Goal: Task Accomplishment & Management: Manage account settings

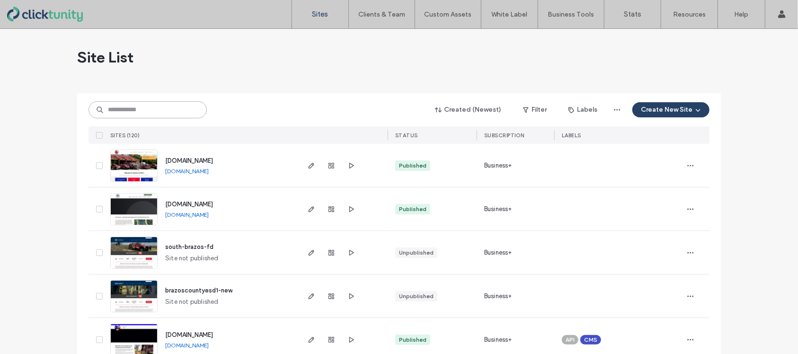
click at [151, 114] on input at bounding box center [148, 109] width 118 height 17
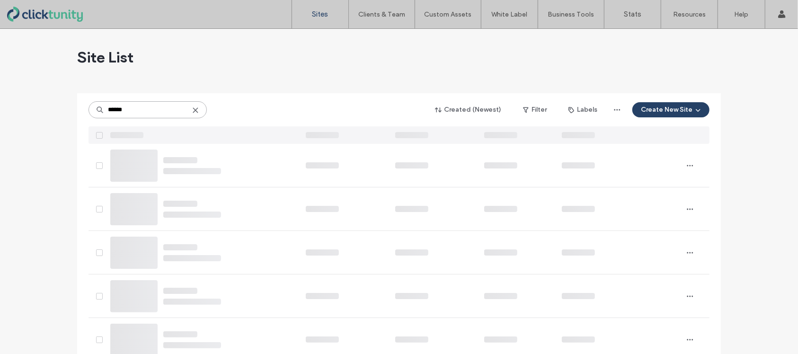
type input "******"
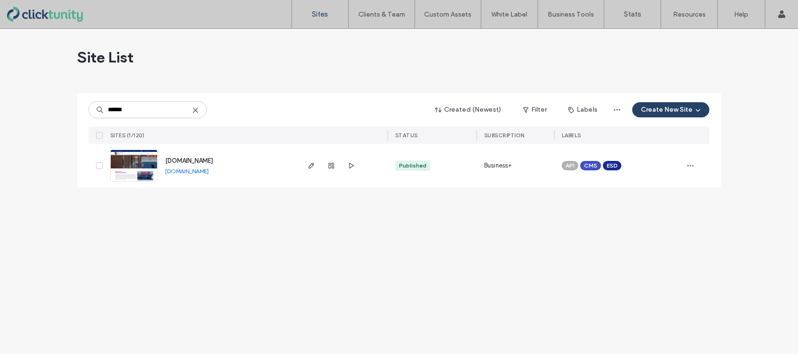
click at [179, 161] on span "www.hcesd3.org" at bounding box center [189, 160] width 48 height 7
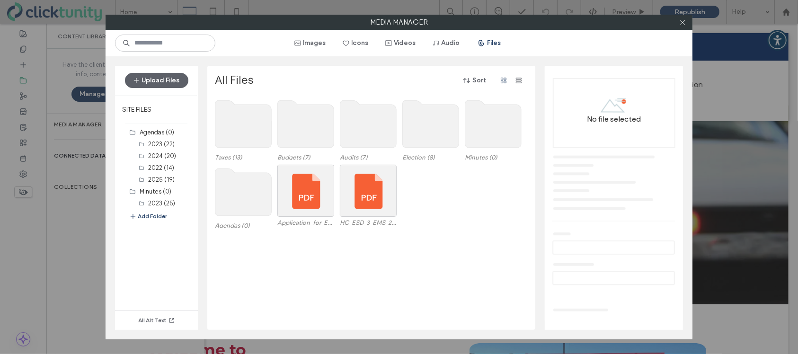
click at [231, 199] on use at bounding box center [243, 191] width 56 height 47
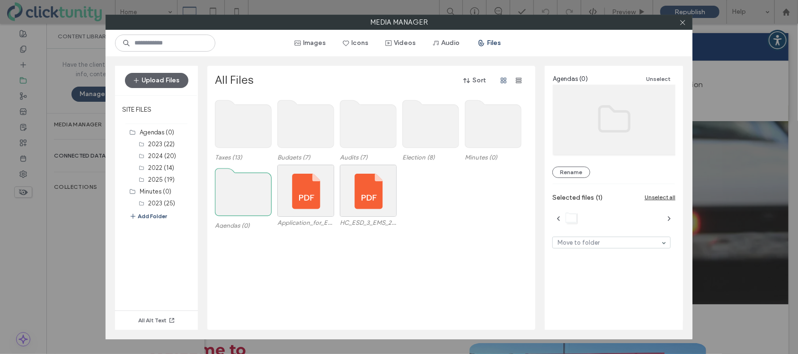
click at [231, 199] on use at bounding box center [243, 191] width 56 height 47
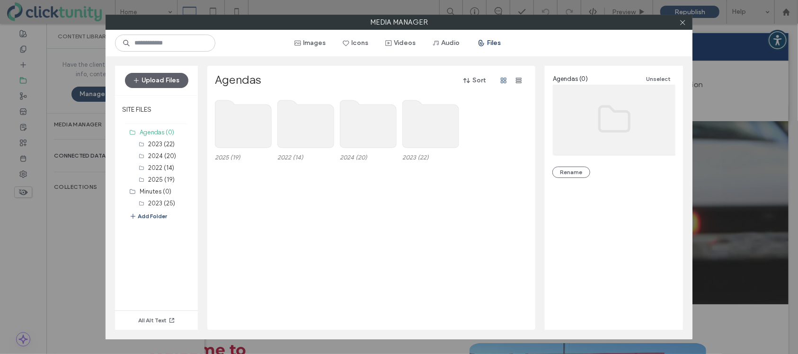
click at [233, 137] on use at bounding box center [243, 123] width 56 height 47
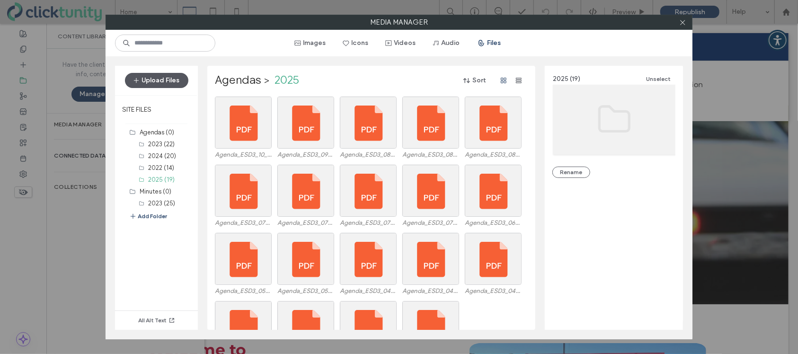
click at [177, 83] on button "Upload Files" at bounding box center [156, 80] width 63 height 15
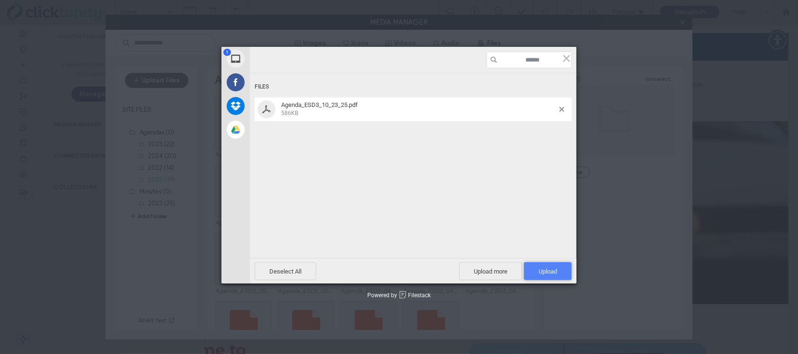
drag, startPoint x: 544, startPoint y: 275, endPoint x: 533, endPoint y: 273, distance: 11.0
click at [544, 275] on span "Upload 1" at bounding box center [548, 271] width 48 height 18
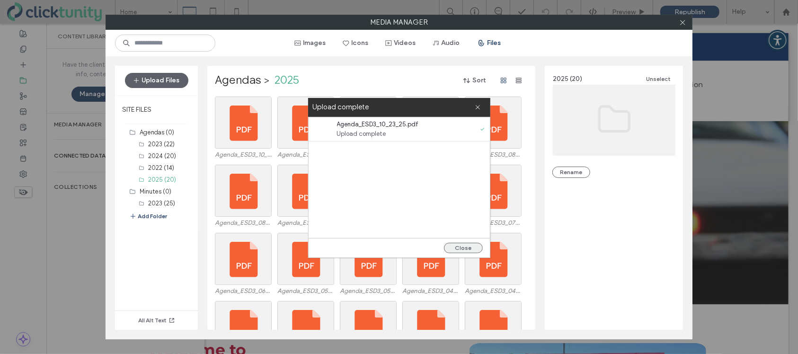
click at [467, 249] on button "Close" at bounding box center [463, 248] width 39 height 10
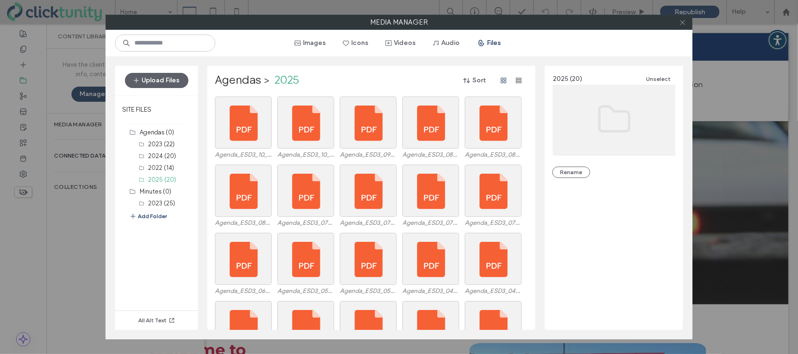
click at [683, 25] on icon at bounding box center [682, 22] width 7 height 7
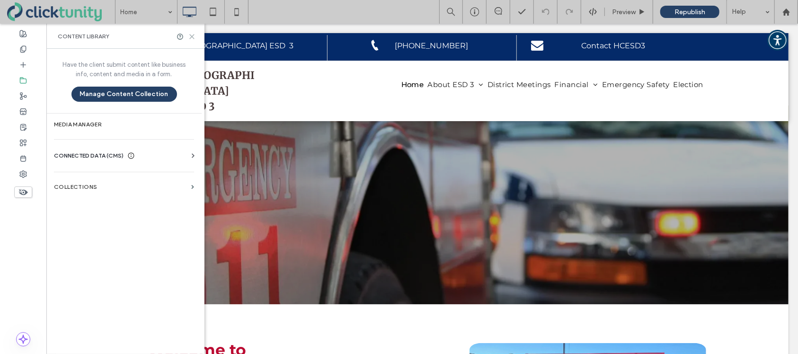
drag, startPoint x: 193, startPoint y: 39, endPoint x: 118, endPoint y: 0, distance: 84.3
click at [193, 39] on icon at bounding box center [191, 36] width 7 height 7
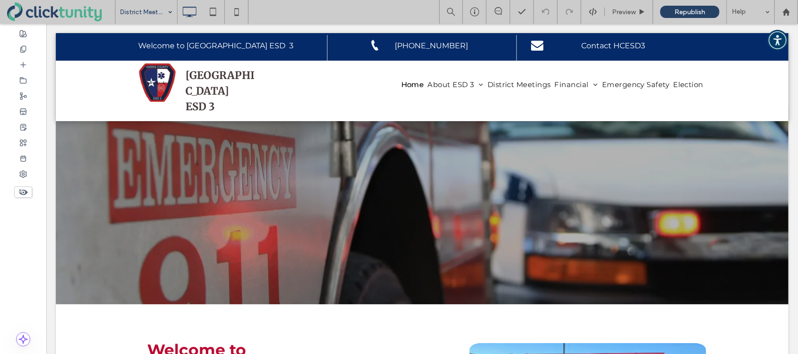
drag, startPoint x: 168, startPoint y: 114, endPoint x: 173, endPoint y: 115, distance: 5.1
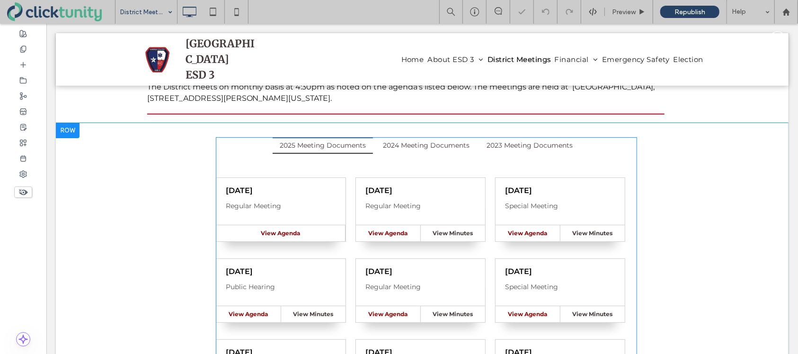
scroll to position [93, 0]
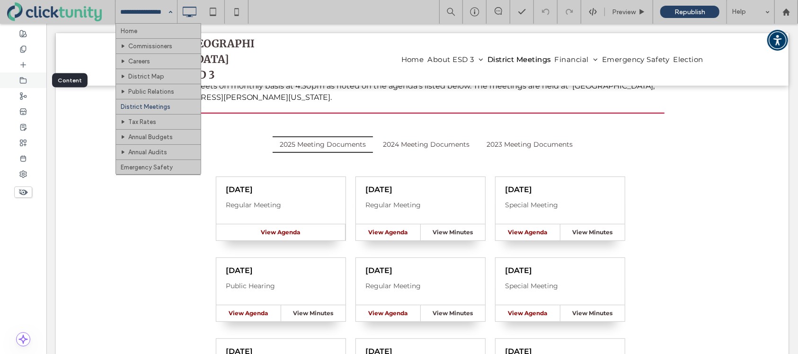
click at [28, 81] on div at bounding box center [23, 80] width 46 height 16
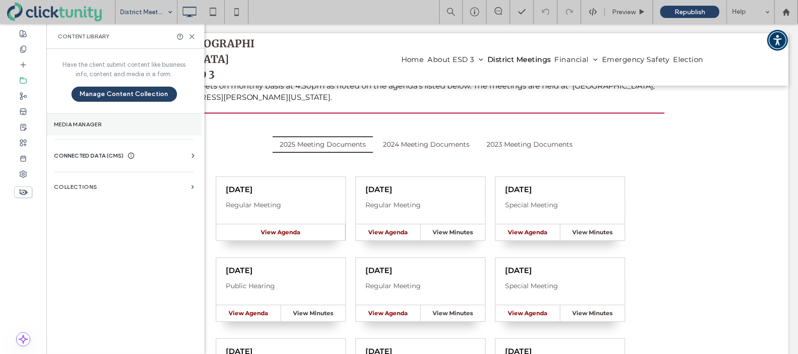
click at [98, 122] on label "Media Manager" at bounding box center [124, 124] width 140 height 7
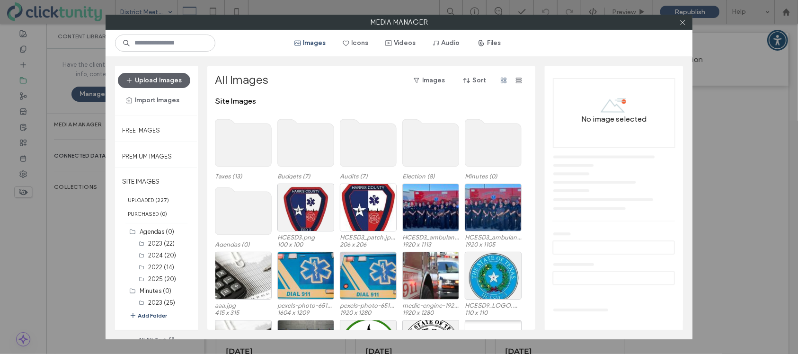
drag, startPoint x: 497, startPoint y: 45, endPoint x: 515, endPoint y: 54, distance: 20.5
click at [497, 45] on button "Files" at bounding box center [490, 42] width 43 height 15
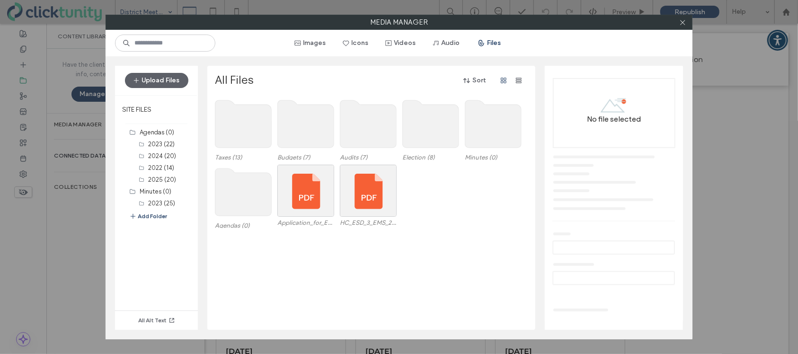
click at [226, 209] on use at bounding box center [243, 191] width 56 height 47
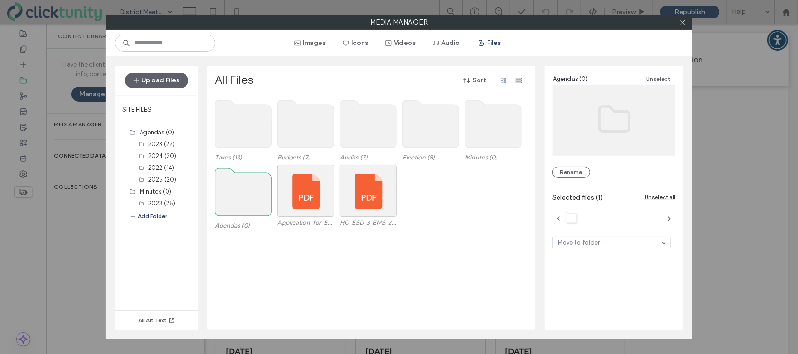
click at [226, 209] on use at bounding box center [243, 191] width 56 height 47
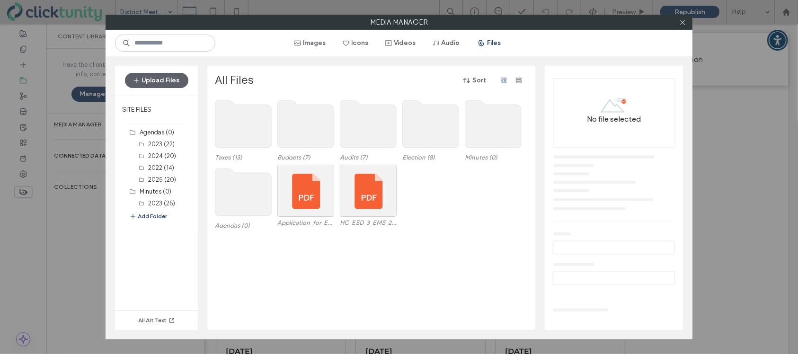
click at [226, 209] on use at bounding box center [243, 191] width 56 height 47
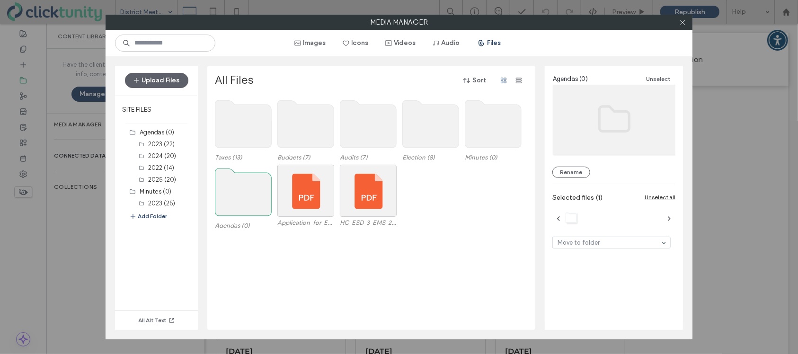
click at [226, 209] on use at bounding box center [243, 191] width 56 height 47
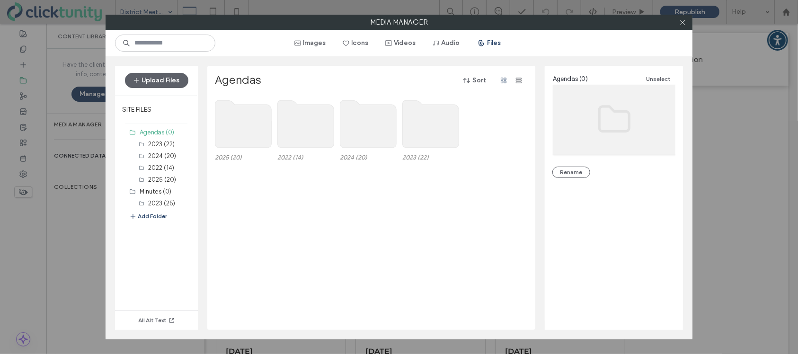
click at [246, 141] on use at bounding box center [243, 123] width 56 height 47
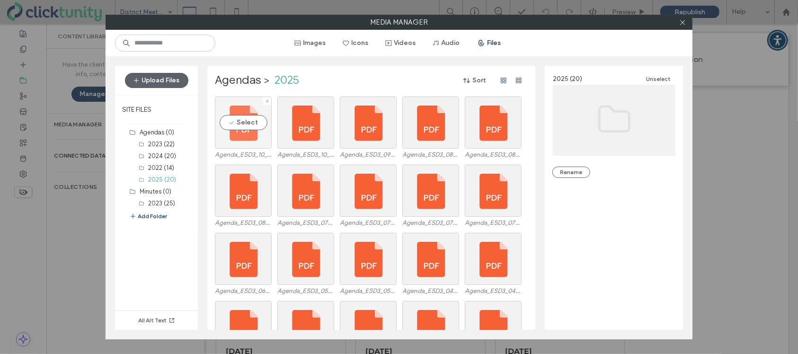
click at [247, 124] on div "Select" at bounding box center [243, 123] width 57 height 52
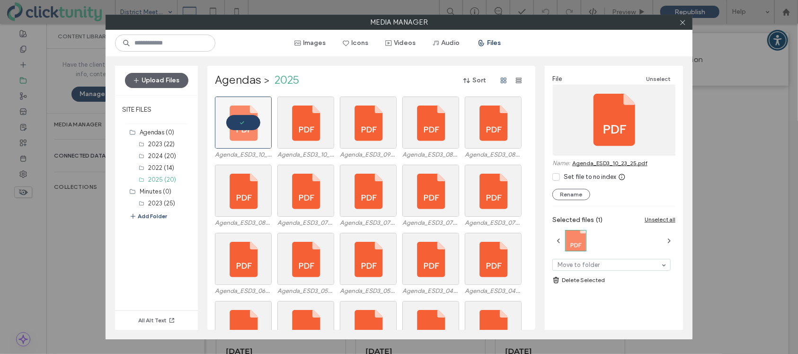
click at [574, 283] on link "Delete Selected" at bounding box center [613, 279] width 123 height 9
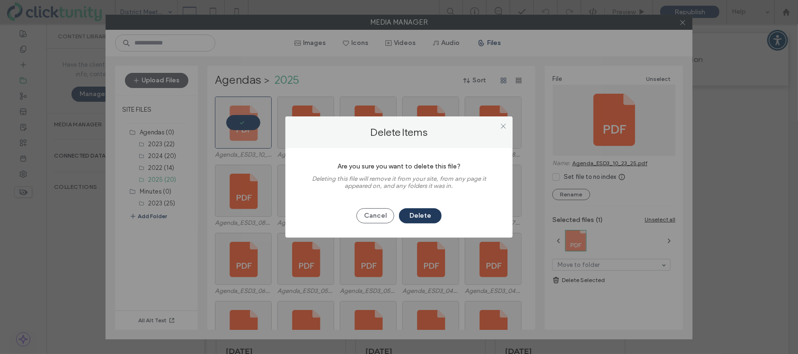
click at [436, 219] on button "Delete" at bounding box center [420, 215] width 43 height 15
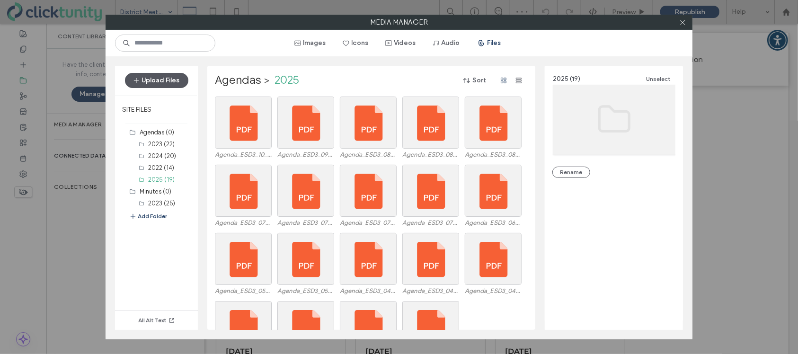
click at [168, 81] on button "Upload Files" at bounding box center [156, 80] width 63 height 15
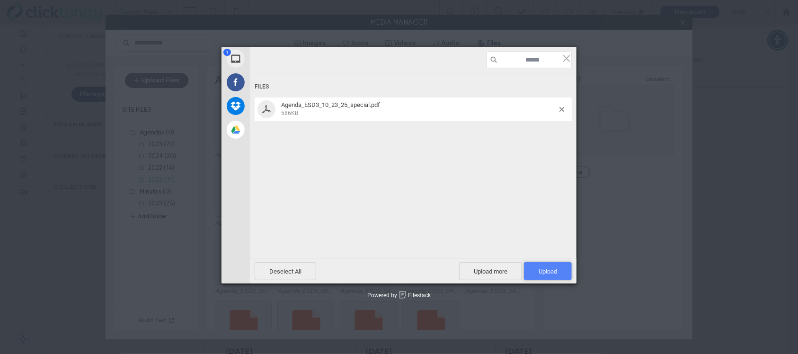
click at [542, 270] on span "Upload 1" at bounding box center [548, 271] width 18 height 7
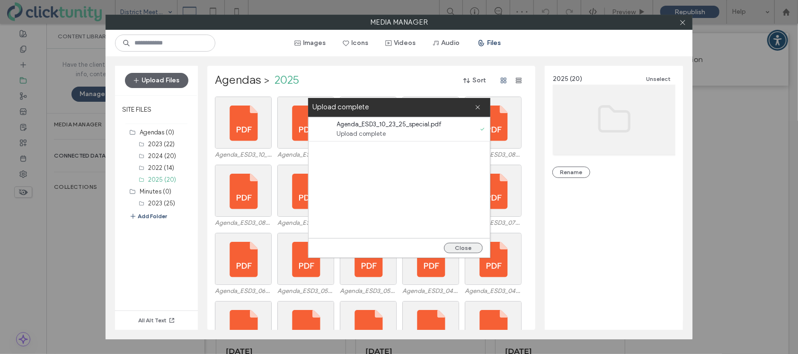
click at [464, 248] on button "Close" at bounding box center [463, 248] width 39 height 10
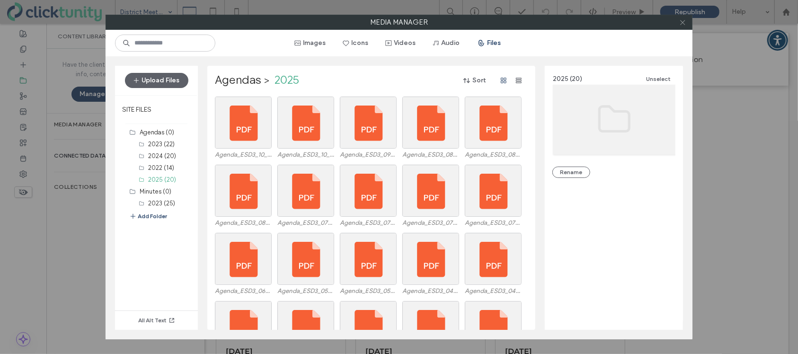
click at [683, 25] on icon at bounding box center [682, 22] width 7 height 7
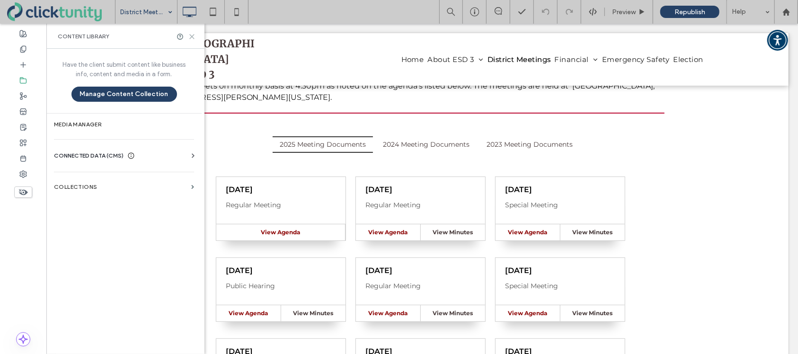
click at [193, 34] on icon at bounding box center [191, 36] width 7 height 7
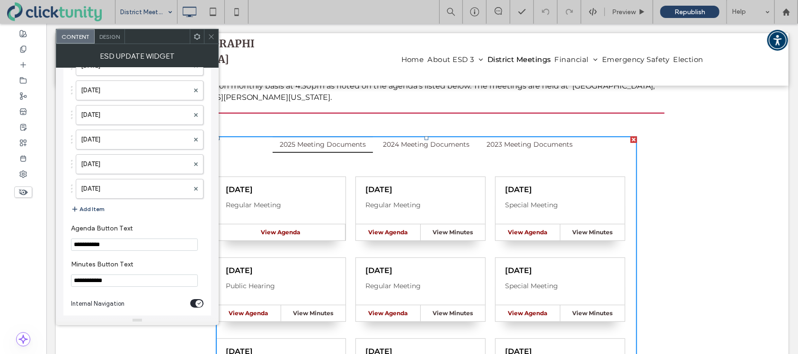
scroll to position [2207, 0]
click at [91, 204] on button "Add Item" at bounding box center [88, 209] width 34 height 11
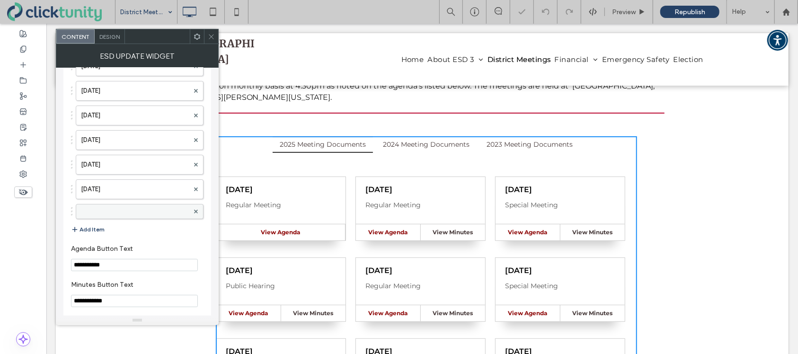
click at [101, 207] on label at bounding box center [135, 211] width 108 height 9
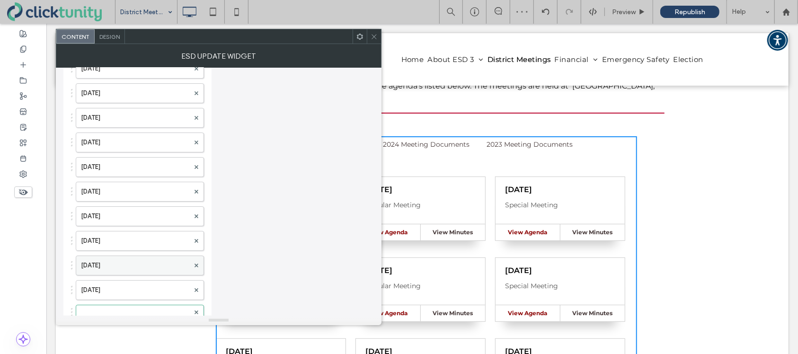
scroll to position [2104, 0]
click at [132, 307] on div at bounding box center [140, 314] width 128 height 15
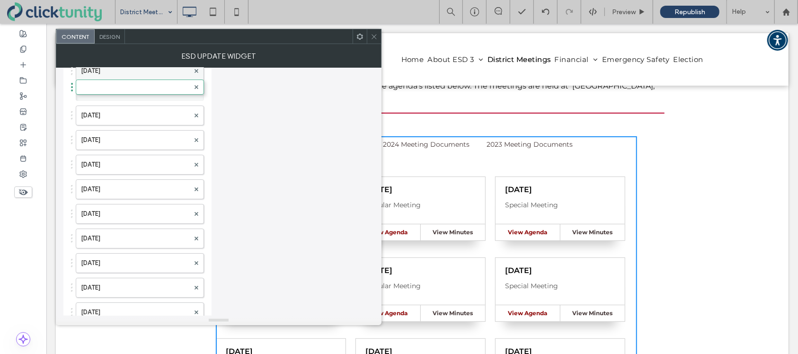
drag, startPoint x: 128, startPoint y: 306, endPoint x: 143, endPoint y: 72, distance: 234.3
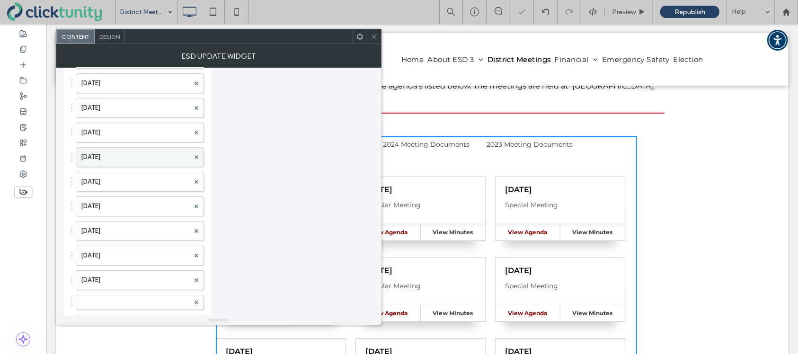
scroll to position [1890, 0]
click at [102, 302] on label at bounding box center [135, 306] width 108 height 9
drag, startPoint x: 119, startPoint y: 300, endPoint x: 115, endPoint y: 137, distance: 162.9
drag, startPoint x: 376, startPoint y: 35, endPoint x: 380, endPoint y: 55, distance: 19.8
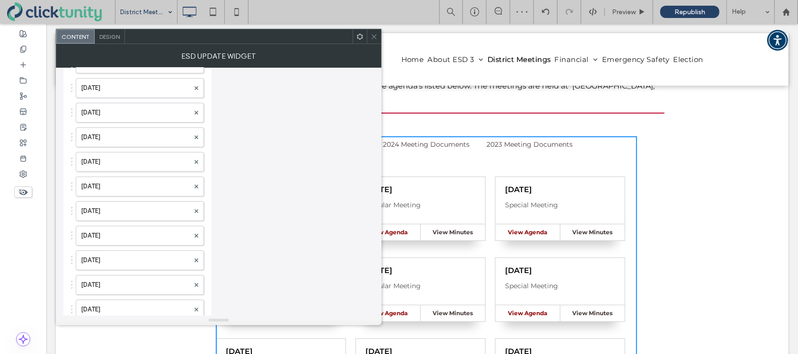
click at [376, 35] on icon at bounding box center [374, 36] width 7 height 7
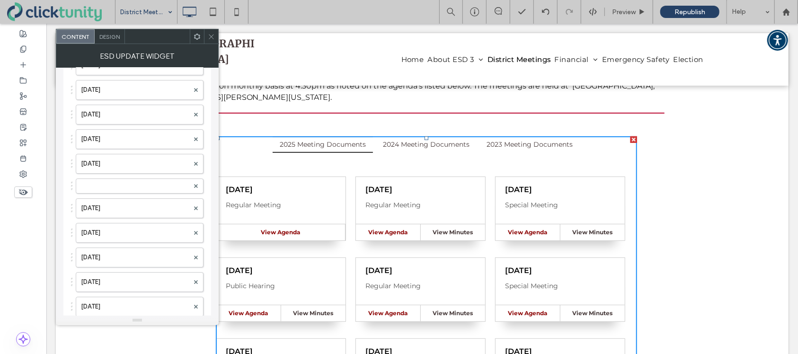
scroll to position [1841, 0]
click at [129, 179] on label at bounding box center [135, 183] width 108 height 9
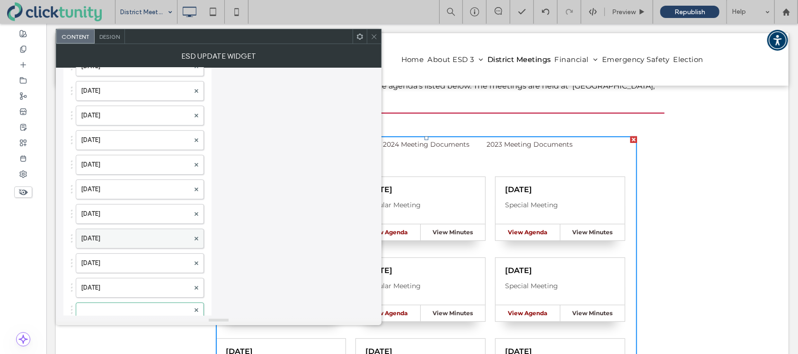
scroll to position [1714, 0]
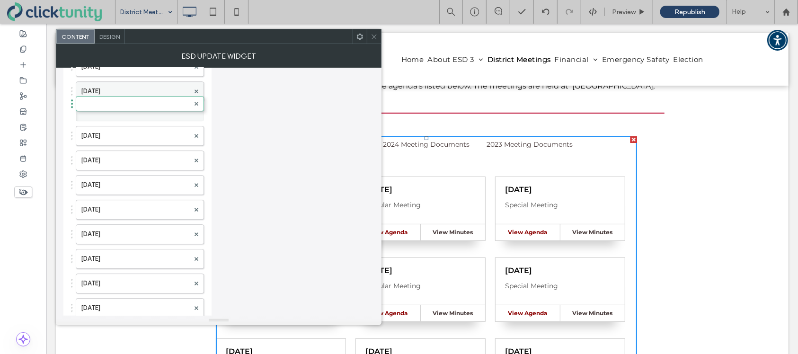
drag, startPoint x: 129, startPoint y: 302, endPoint x: 136, endPoint y: 87, distance: 215.0
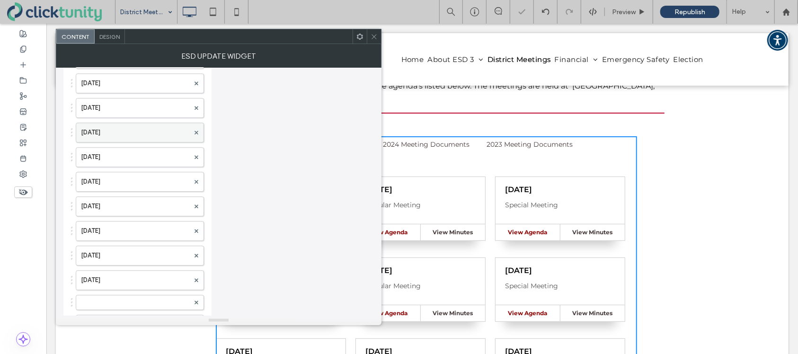
scroll to position [1519, 0]
click at [108, 304] on label at bounding box center [135, 308] width 108 height 9
drag, startPoint x: 108, startPoint y: 302, endPoint x: 117, endPoint y: 106, distance: 195.7
click at [373, 42] on span at bounding box center [374, 36] width 7 height 14
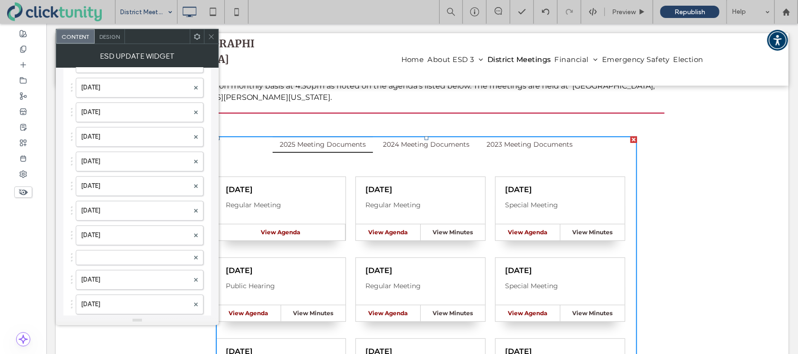
scroll to position [1372, 0]
click at [136, 254] on label at bounding box center [135, 258] width 108 height 9
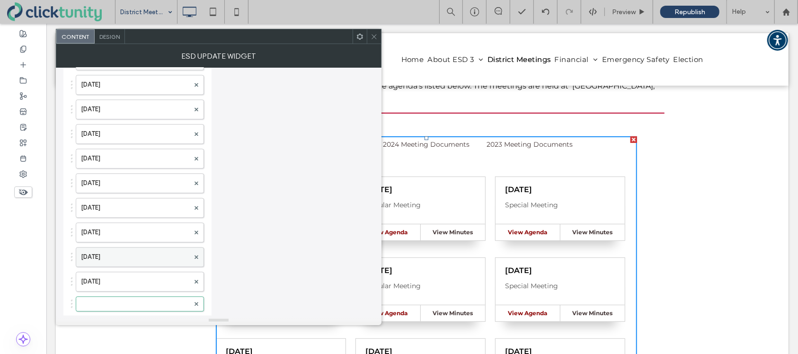
scroll to position [1328, 0]
click at [136, 299] on label at bounding box center [135, 303] width 108 height 9
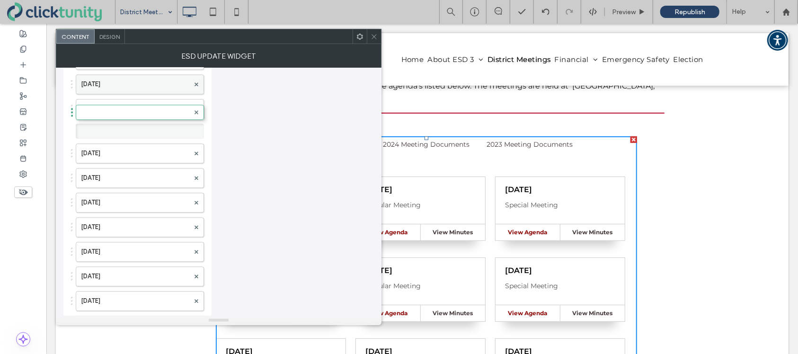
drag, startPoint x: 136, startPoint y: 297, endPoint x: 133, endPoint y: 83, distance: 214.0
click at [119, 128] on label at bounding box center [135, 132] width 108 height 9
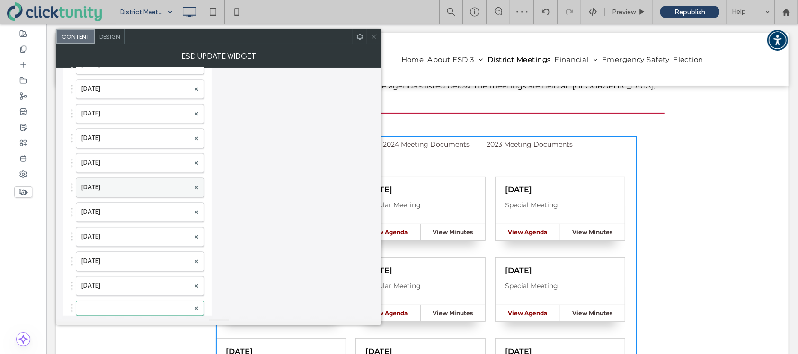
scroll to position [1150, 0]
click at [133, 304] on label at bounding box center [135, 308] width 108 height 9
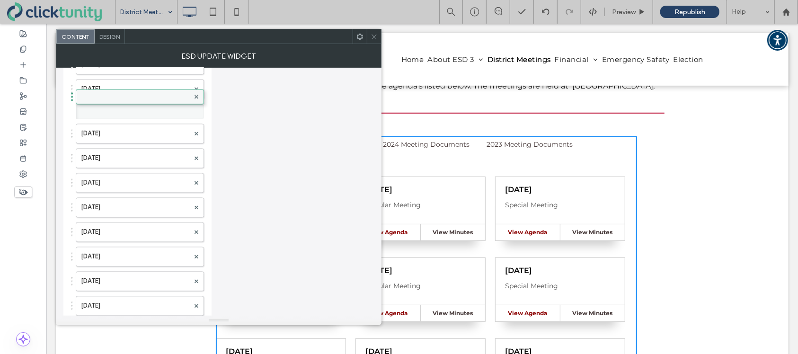
drag, startPoint x: 133, startPoint y: 303, endPoint x: 134, endPoint y: 92, distance: 211.6
click at [127, 107] on label at bounding box center [135, 111] width 108 height 9
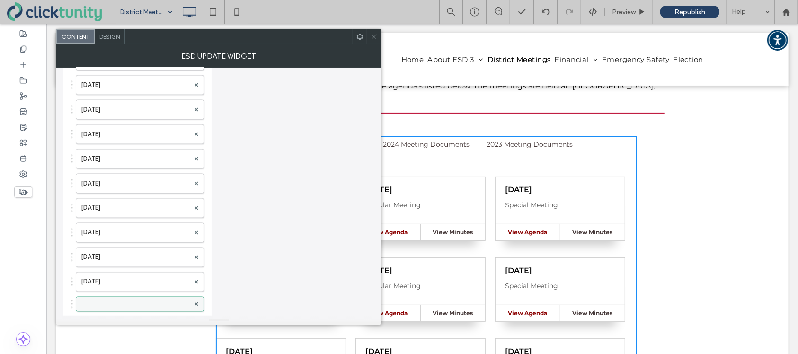
click at [122, 300] on label at bounding box center [135, 304] width 108 height 9
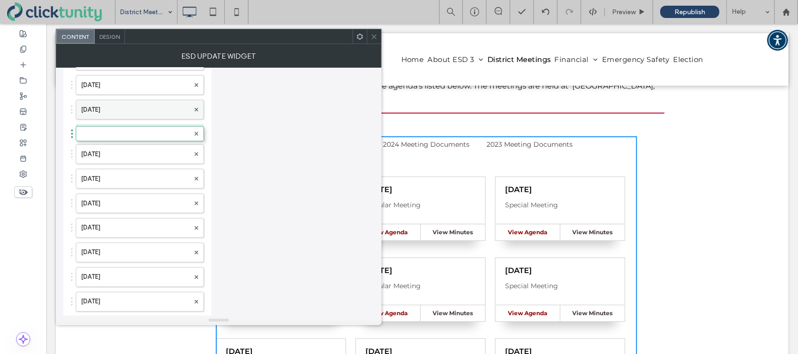
drag, startPoint x: 121, startPoint y: 300, endPoint x: 122, endPoint y: 101, distance: 198.8
click at [116, 127] on label at bounding box center [135, 131] width 108 height 9
drag, startPoint x: 112, startPoint y: 303, endPoint x: 124, endPoint y: 90, distance: 213.3
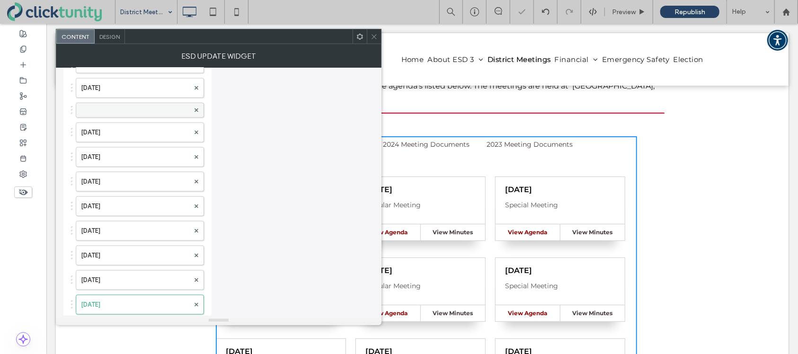
click at [123, 106] on label at bounding box center [135, 110] width 108 height 9
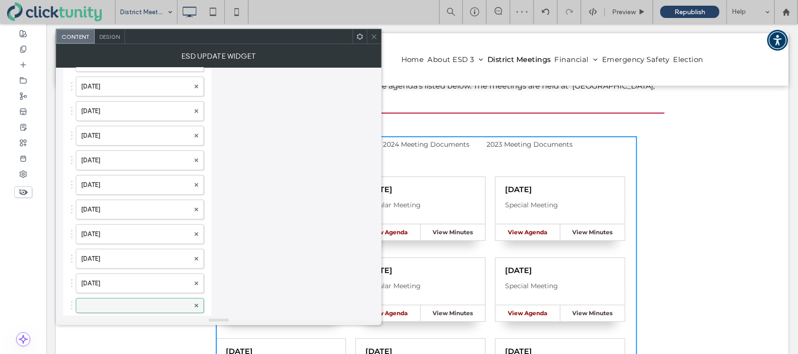
click at [118, 301] on label at bounding box center [135, 305] width 108 height 9
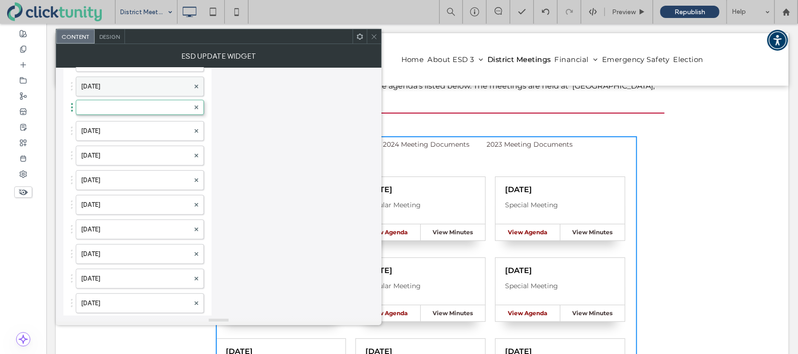
drag, startPoint x: 118, startPoint y: 301, endPoint x: 124, endPoint y: 88, distance: 214.0
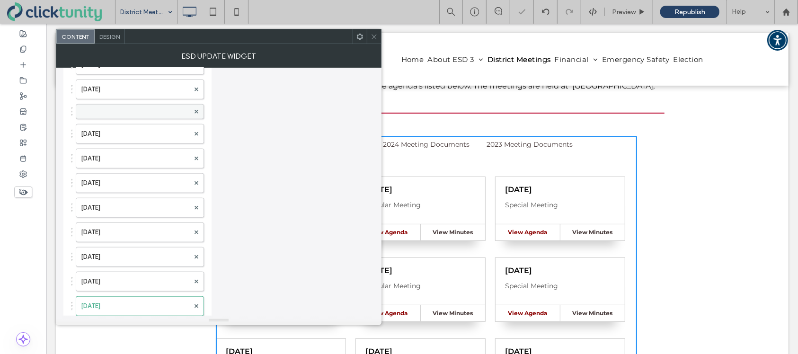
click at [113, 107] on label at bounding box center [135, 111] width 108 height 9
drag, startPoint x: 113, startPoint y: 309, endPoint x: 123, endPoint y: 93, distance: 216.0
click at [116, 108] on label at bounding box center [135, 112] width 108 height 9
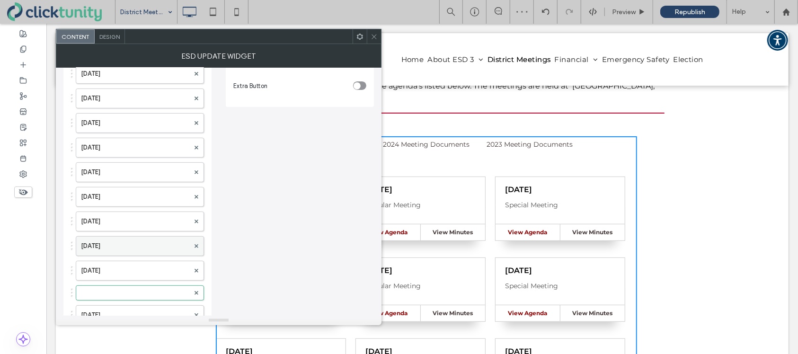
scroll to position [194, 0]
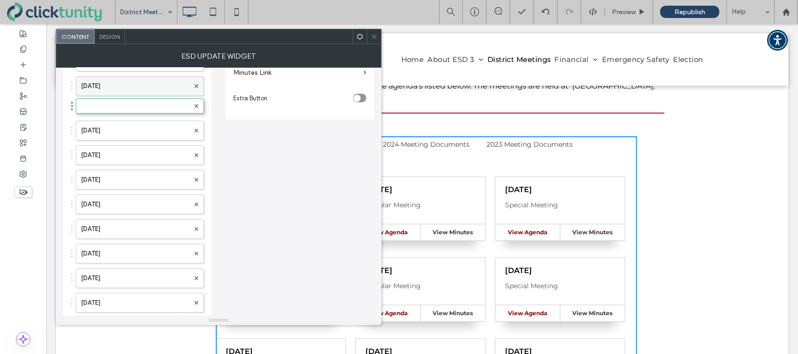
drag, startPoint x: 118, startPoint y: 292, endPoint x: 116, endPoint y: 85, distance: 206.8
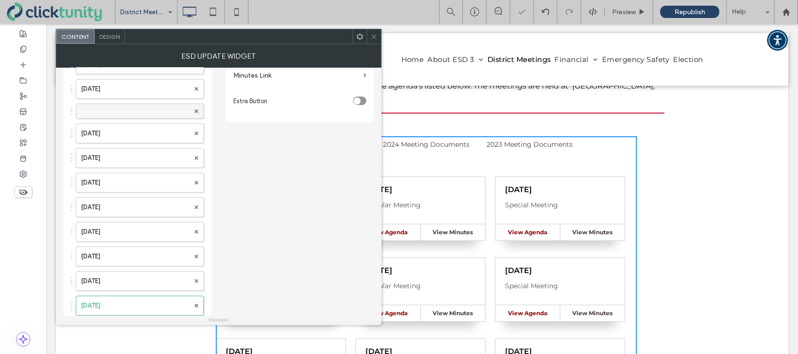
click at [112, 107] on label at bounding box center [135, 110] width 108 height 9
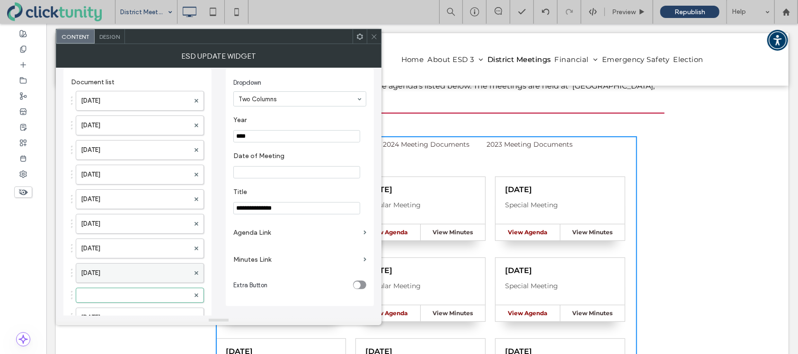
scroll to position [0, 0]
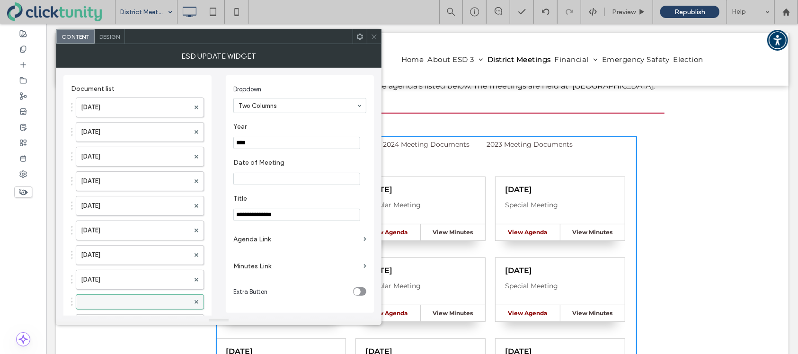
click at [114, 297] on label at bounding box center [135, 301] width 108 height 9
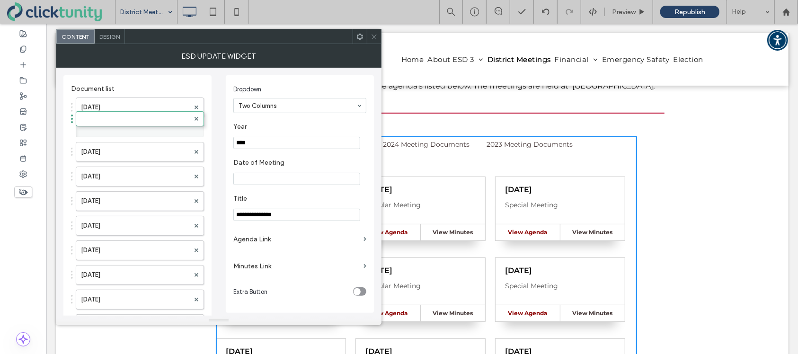
drag, startPoint x: 114, startPoint y: 299, endPoint x: 119, endPoint y: 87, distance: 212.1
click at [107, 131] on label at bounding box center [135, 129] width 108 height 9
drag, startPoint x: 108, startPoint y: 130, endPoint x: 108, endPoint y: 99, distance: 30.3
click at [108, 106] on label at bounding box center [135, 104] width 108 height 9
click at [256, 141] on input "****" at bounding box center [296, 143] width 127 height 12
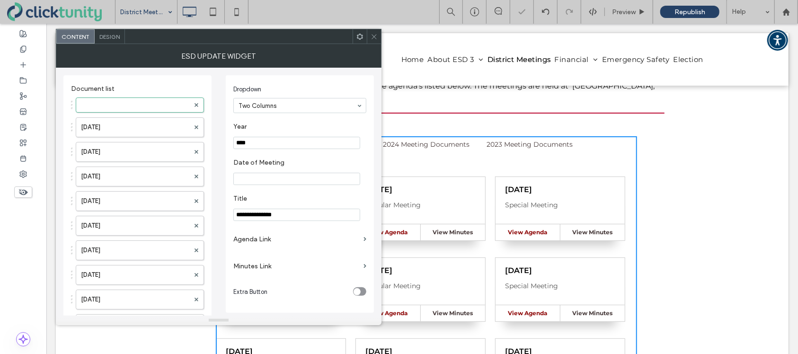
type input "****"
click at [264, 175] on input "Date of Meeting" at bounding box center [296, 179] width 127 height 12
type input "**********"
drag, startPoint x: 257, startPoint y: 218, endPoint x: 232, endPoint y: 216, distance: 25.6
click at [232, 216] on div "**********" at bounding box center [300, 194] width 148 height 238
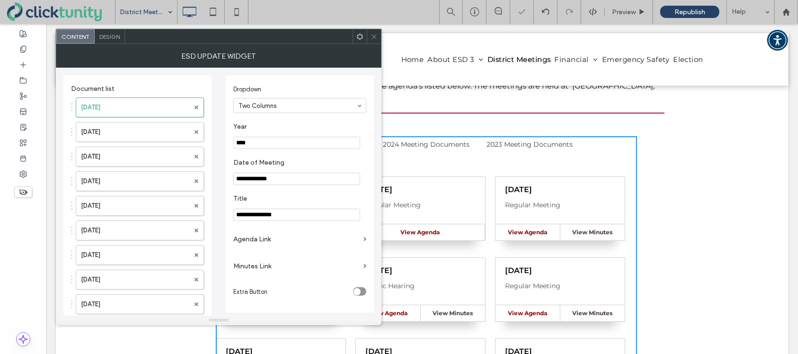
type input "**********"
drag, startPoint x: 239, startPoint y: 239, endPoint x: 245, endPoint y: 239, distance: 5.2
click at [240, 239] on label "Agenda Link" at bounding box center [296, 239] width 126 height 18
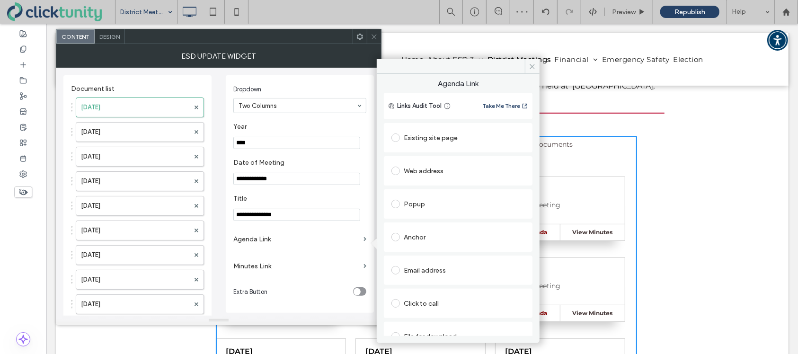
scroll to position [15, 0]
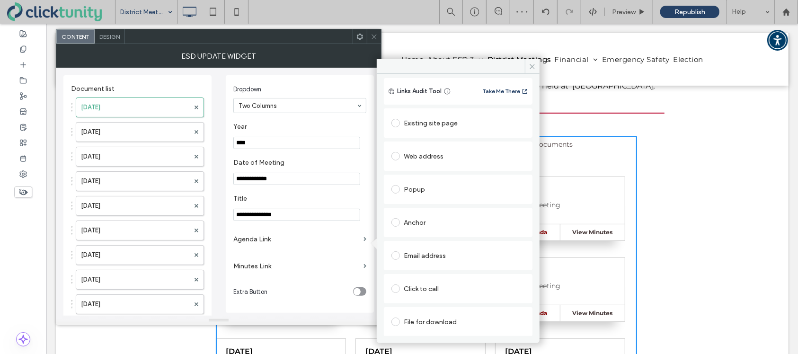
click at [399, 321] on span at bounding box center [395, 322] width 9 height 9
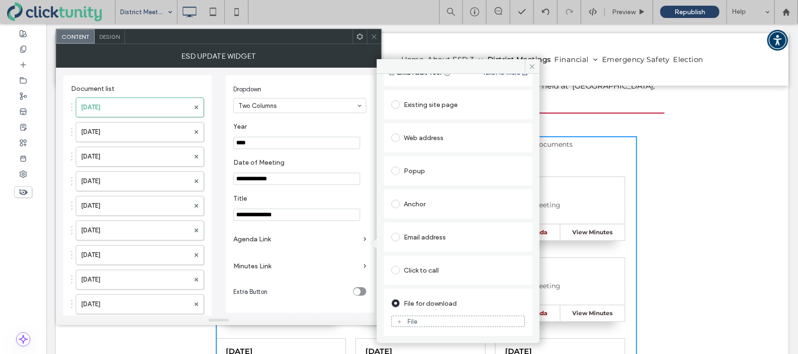
click at [399, 321] on use at bounding box center [400, 322] width 4 height 4
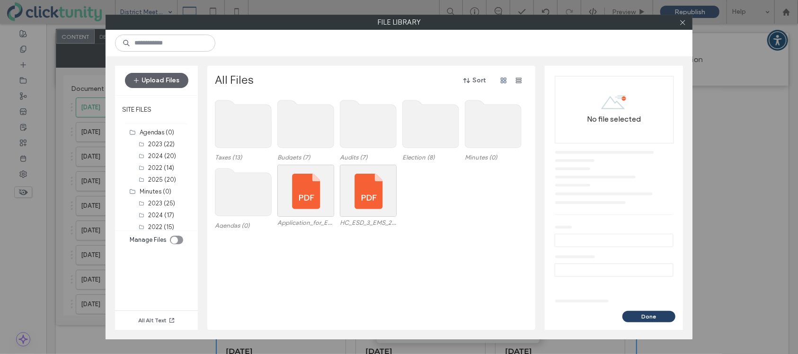
click at [238, 209] on use at bounding box center [243, 191] width 56 height 47
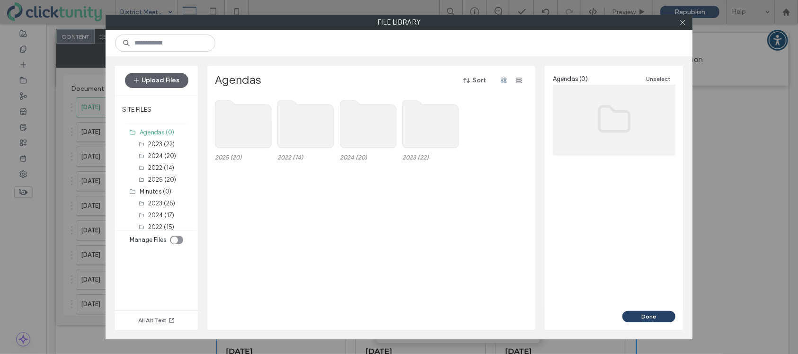
click at [244, 134] on use at bounding box center [243, 123] width 56 height 47
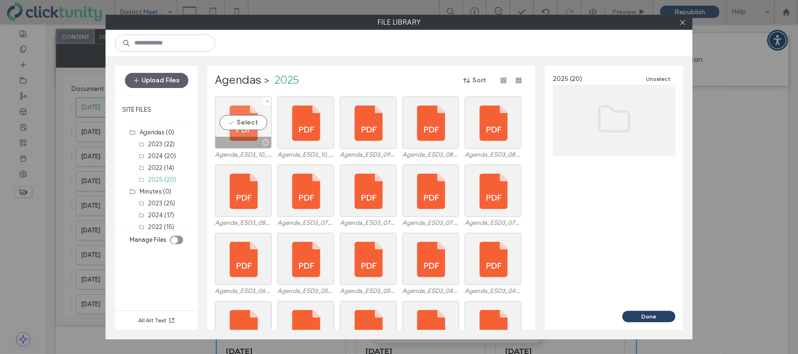
click at [241, 125] on div "Select" at bounding box center [243, 123] width 57 height 52
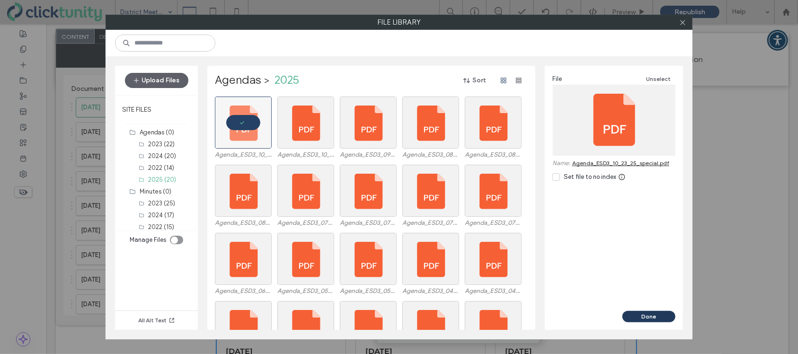
click at [631, 318] on button "Done" at bounding box center [648, 316] width 53 height 11
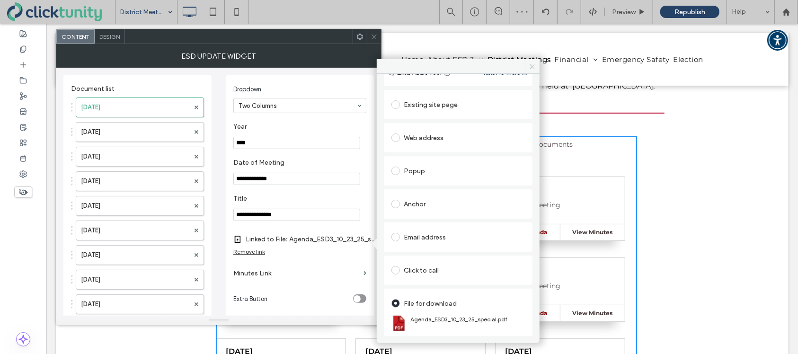
click at [531, 68] on icon at bounding box center [532, 66] width 7 height 7
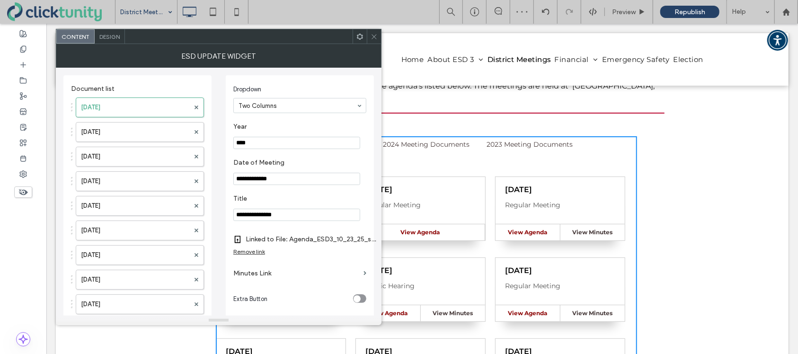
click at [374, 40] on span at bounding box center [374, 36] width 7 height 14
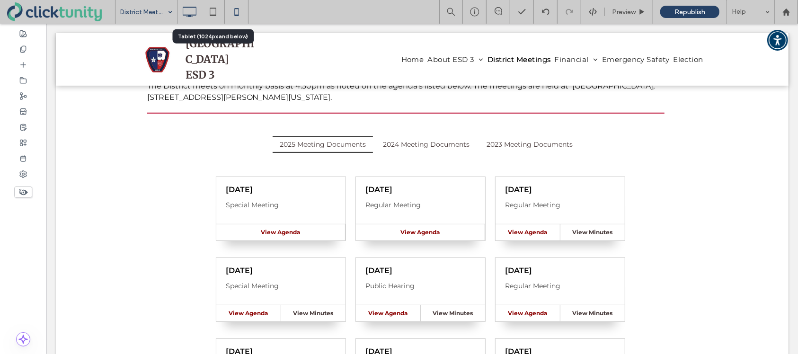
drag, startPoint x: 213, startPoint y: 9, endPoint x: 234, endPoint y: 14, distance: 22.2
click at [215, 10] on icon at bounding box center [213, 11] width 19 height 19
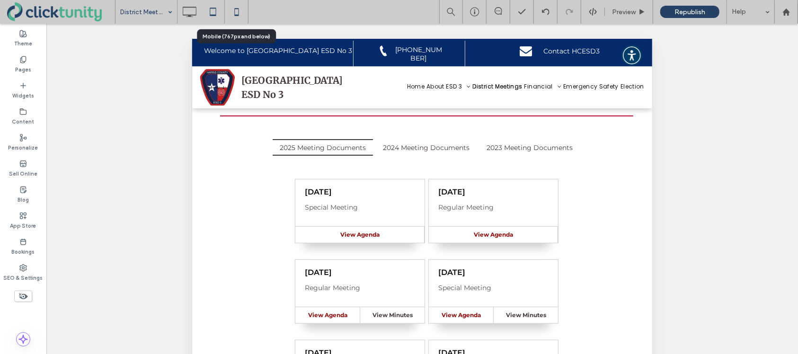
click at [241, 14] on icon at bounding box center [236, 11] width 19 height 19
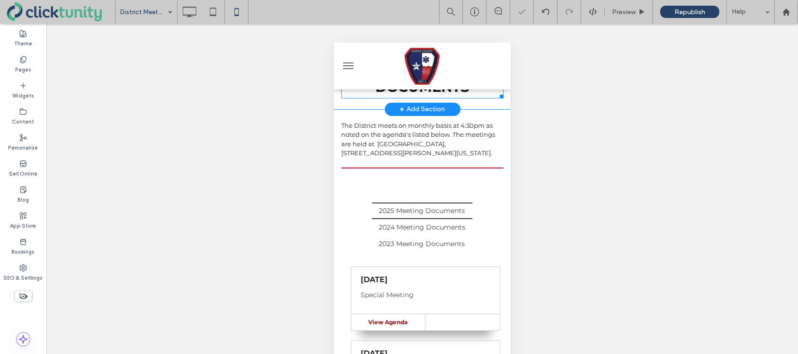
scroll to position [79, 0]
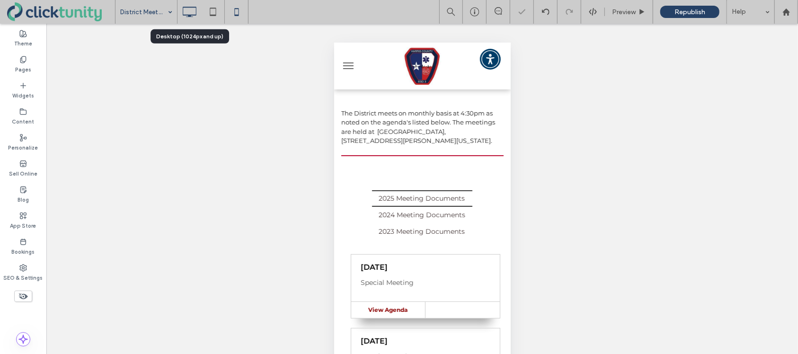
click at [195, 18] on icon at bounding box center [189, 11] width 19 height 19
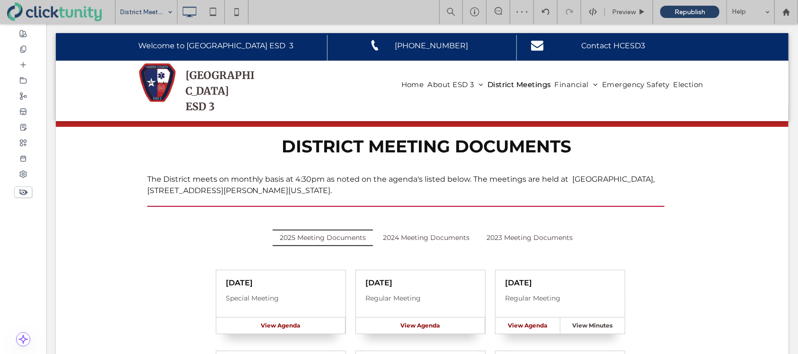
scroll to position [0, 0]
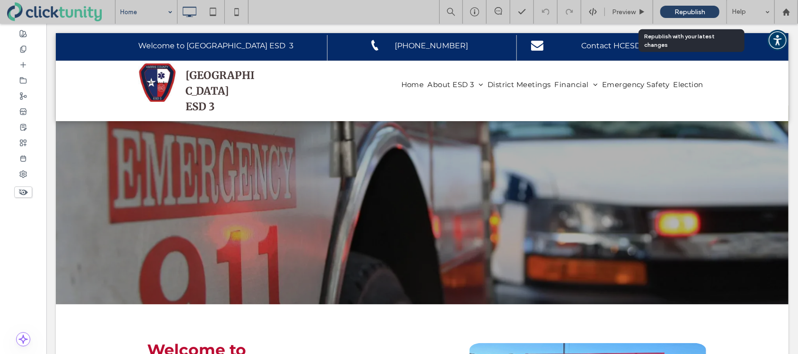
click at [690, 12] on span "Republish" at bounding box center [689, 12] width 31 height 8
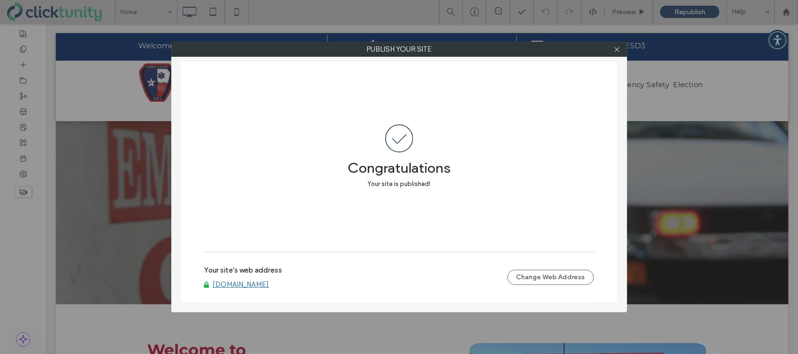
click at [233, 286] on link "www.hcesd3.org" at bounding box center [241, 284] width 56 height 9
click at [616, 52] on icon at bounding box center [616, 49] width 7 height 7
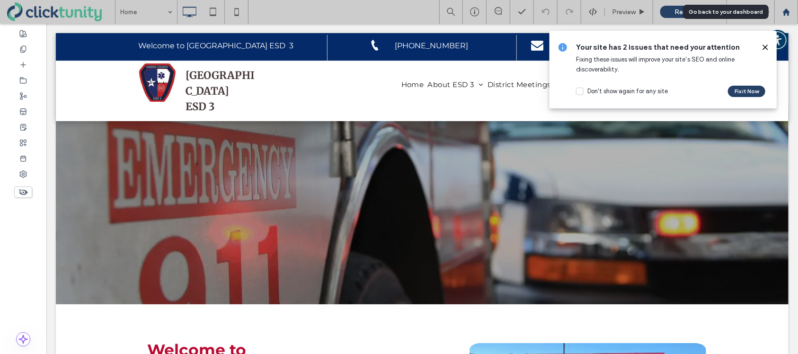
click at [787, 11] on use at bounding box center [785, 11] width 7 height 7
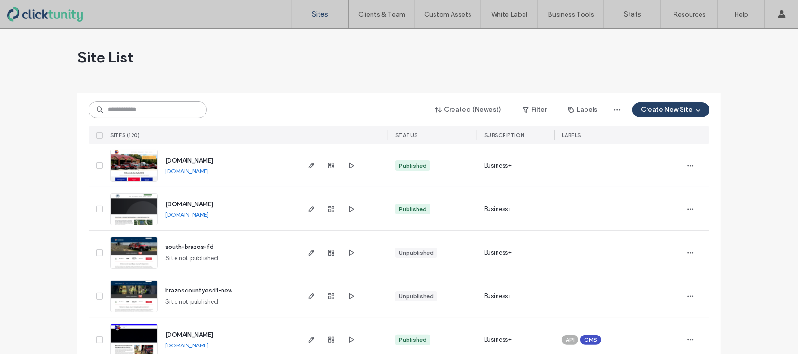
click at [138, 113] on input at bounding box center [148, 109] width 118 height 17
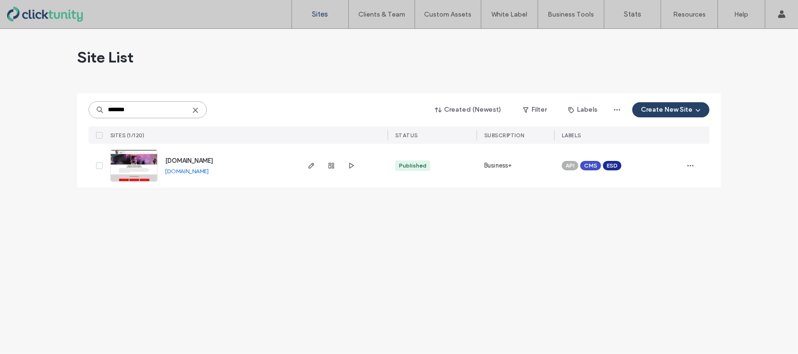
type input "*******"
click at [177, 160] on span "www.hcesd21.org" at bounding box center [189, 160] width 48 height 7
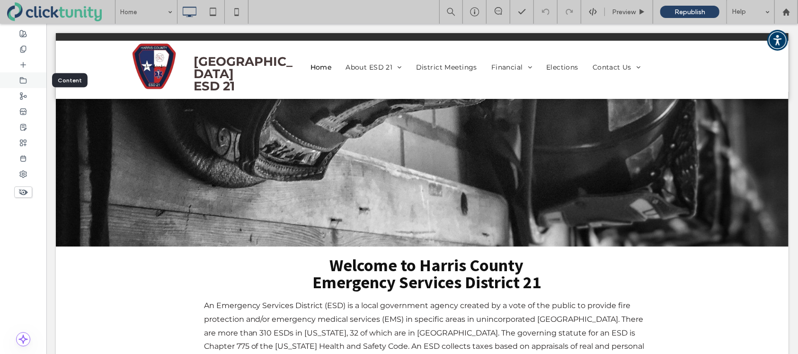
click at [27, 84] on div at bounding box center [23, 80] width 46 height 16
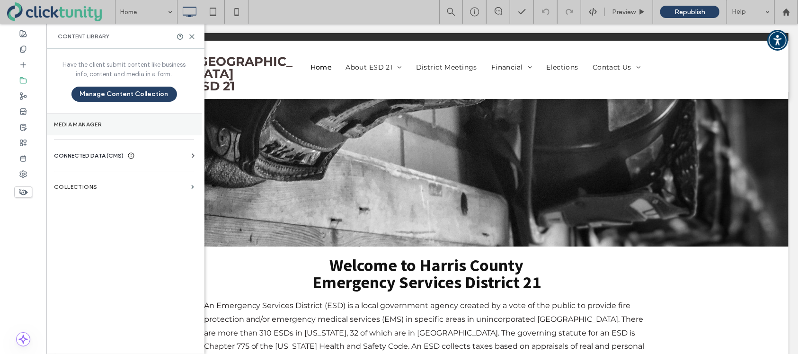
click at [106, 124] on label "Media Manager" at bounding box center [124, 124] width 140 height 7
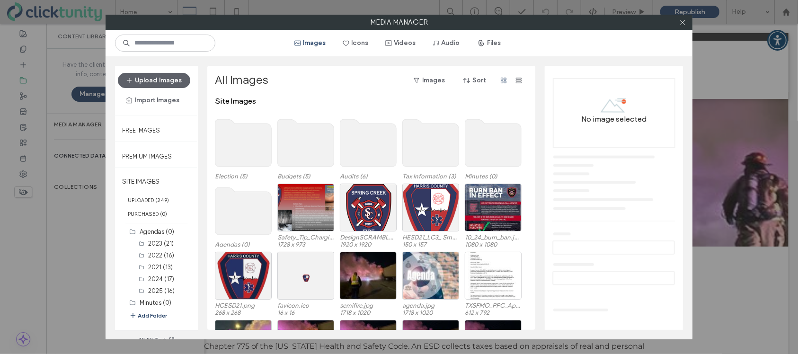
click at [248, 196] on use at bounding box center [243, 210] width 56 height 47
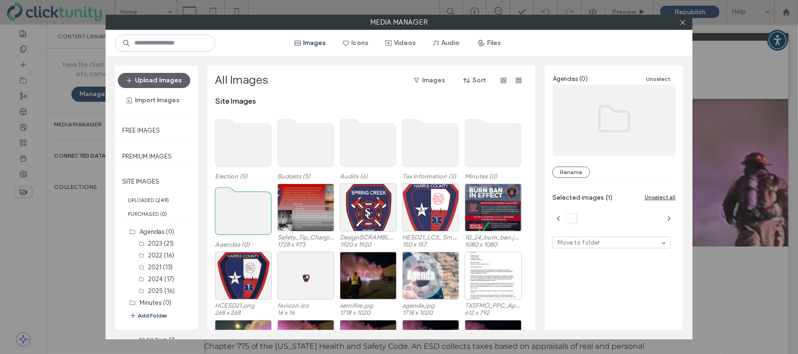
click at [248, 196] on use at bounding box center [243, 210] width 56 height 47
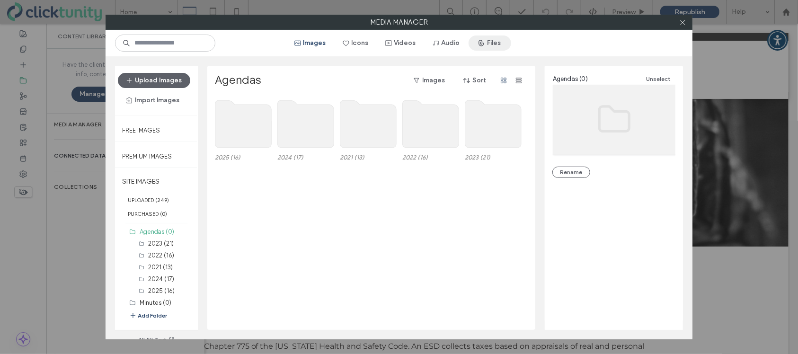
click at [485, 45] on icon "button" at bounding box center [482, 43] width 8 height 8
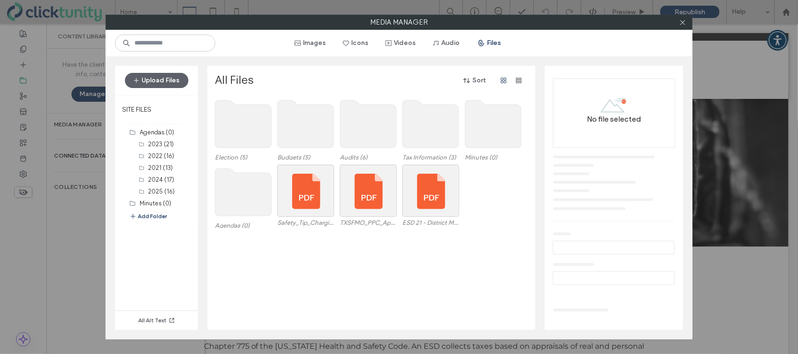
click at [257, 184] on use at bounding box center [243, 191] width 56 height 47
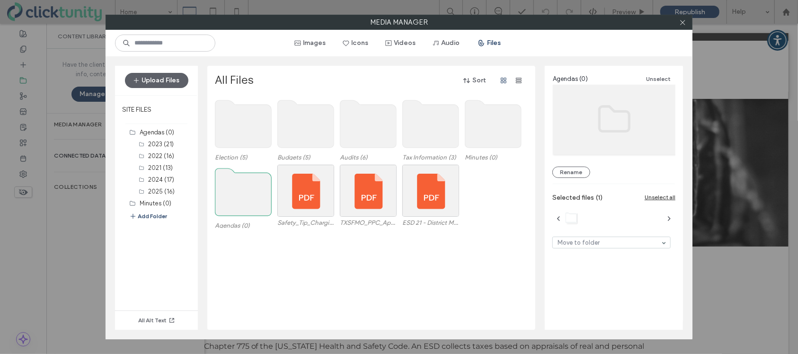
click at [257, 184] on use at bounding box center [243, 191] width 56 height 47
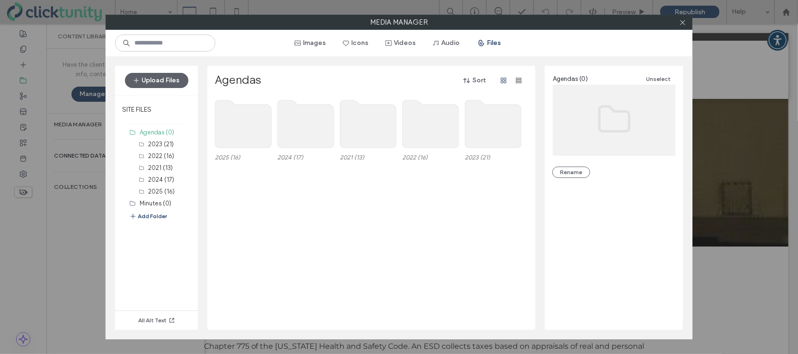
click at [251, 134] on use at bounding box center [243, 123] width 56 height 47
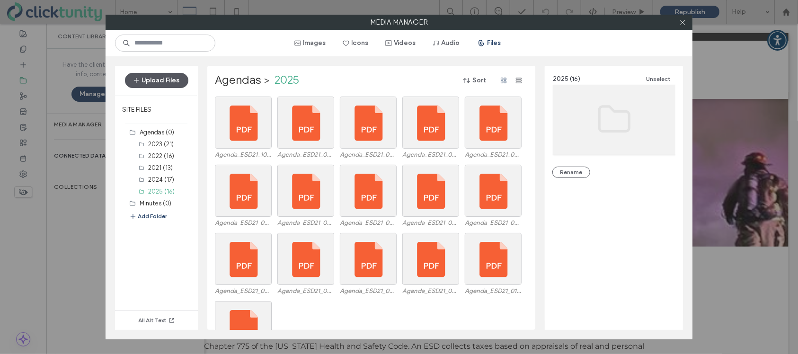
click at [163, 82] on button "Upload Files" at bounding box center [156, 80] width 63 height 15
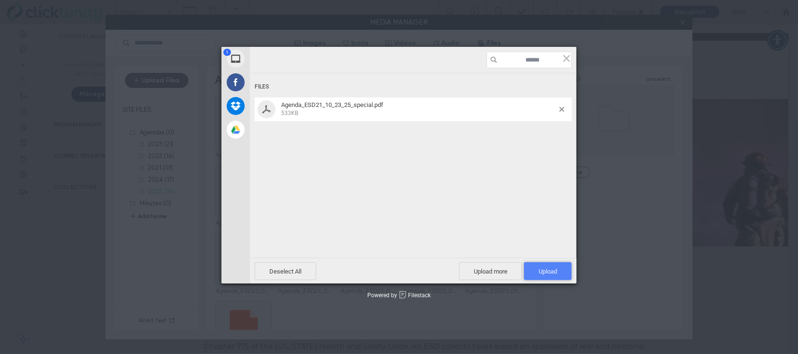
click at [537, 269] on span "Upload 1" at bounding box center [548, 271] width 48 height 18
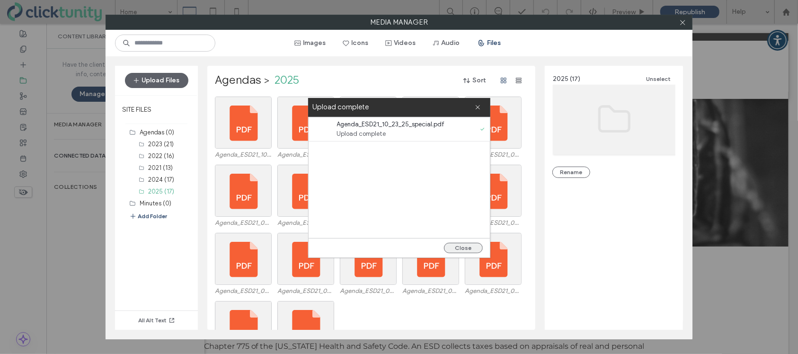
click at [464, 249] on button "Close" at bounding box center [463, 248] width 39 height 10
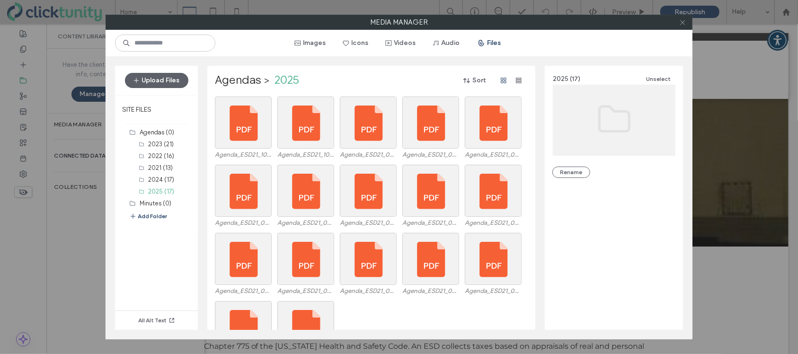
click at [683, 25] on icon at bounding box center [682, 22] width 7 height 7
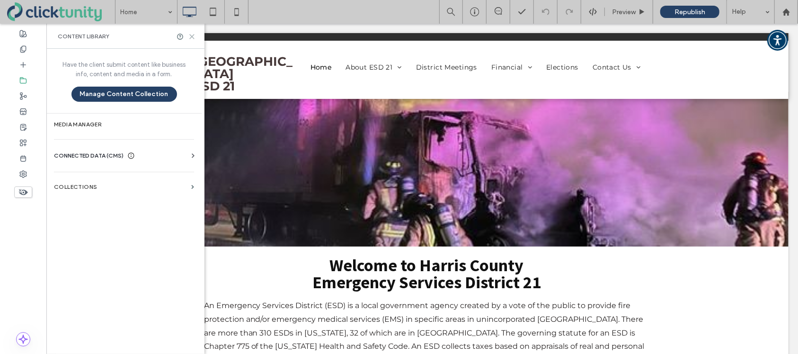
click at [193, 36] on icon at bounding box center [191, 36] width 7 height 7
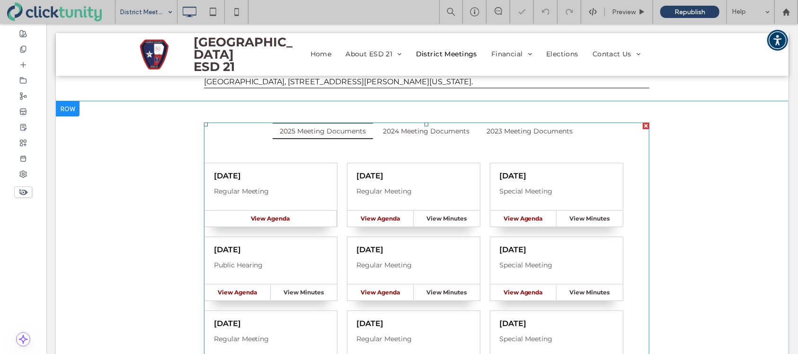
scroll to position [85, 0]
click at [344, 175] on span at bounding box center [426, 358] width 445 height 474
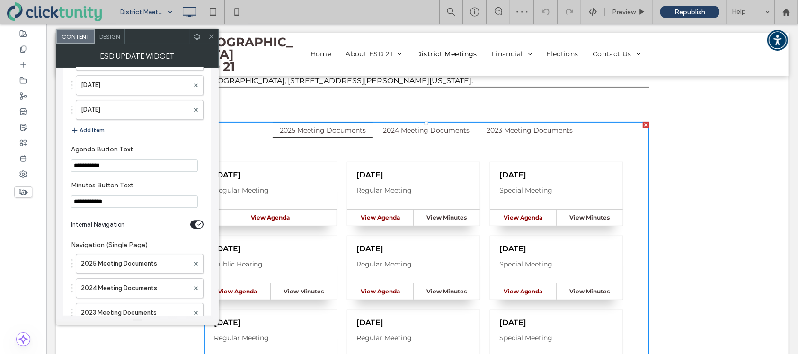
scroll to position [1686, 0]
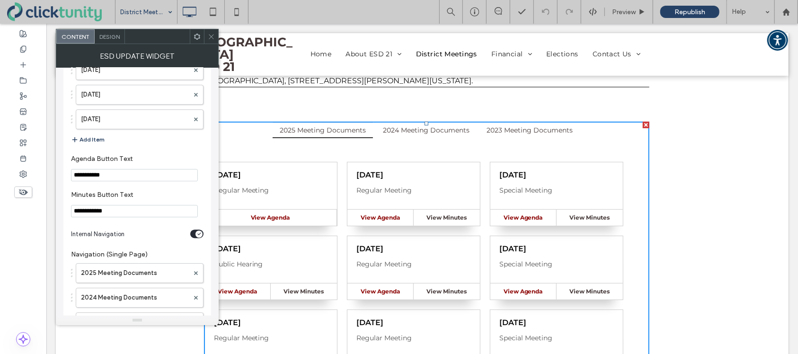
click at [93, 134] on button "Add Item" at bounding box center [88, 139] width 34 height 11
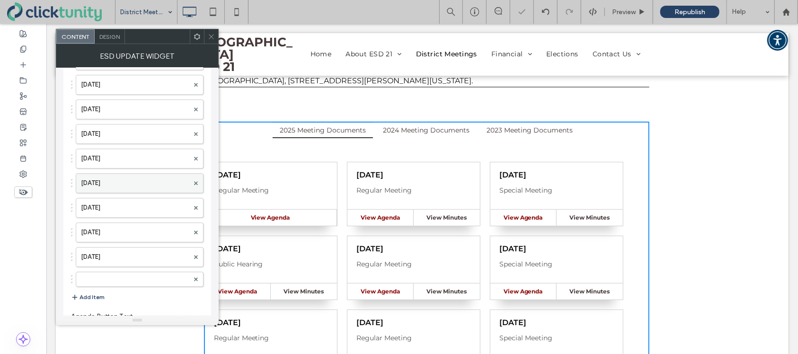
scroll to position [1529, 0]
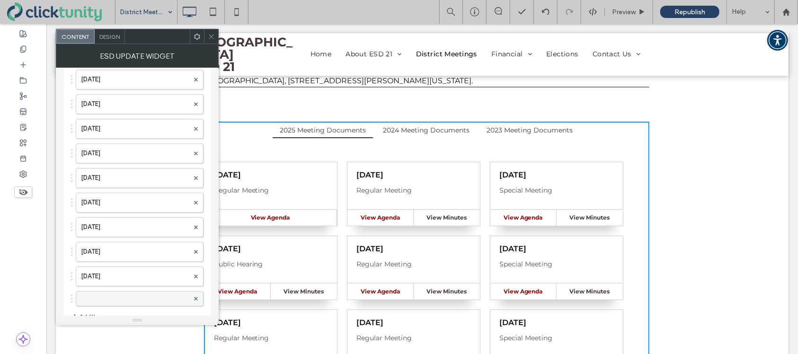
drag, startPoint x: 126, startPoint y: 292, endPoint x: 122, endPoint y: 289, distance: 5.1
click at [126, 294] on label at bounding box center [135, 298] width 108 height 9
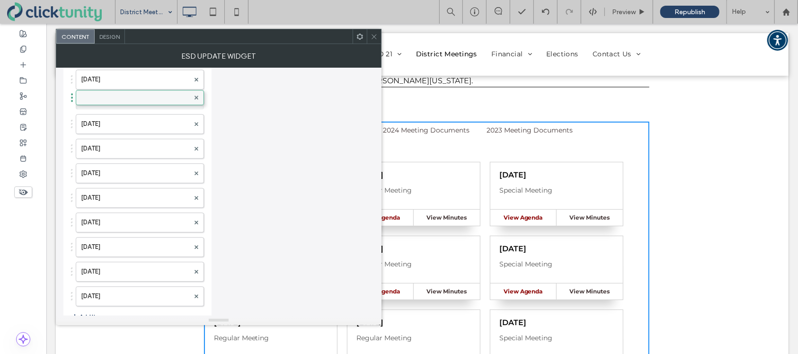
drag, startPoint x: 124, startPoint y: 295, endPoint x: 137, endPoint y: 95, distance: 200.1
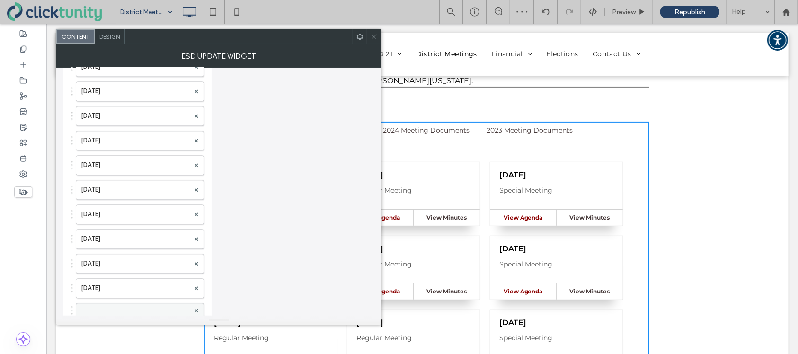
click at [100, 306] on label at bounding box center [135, 310] width 108 height 9
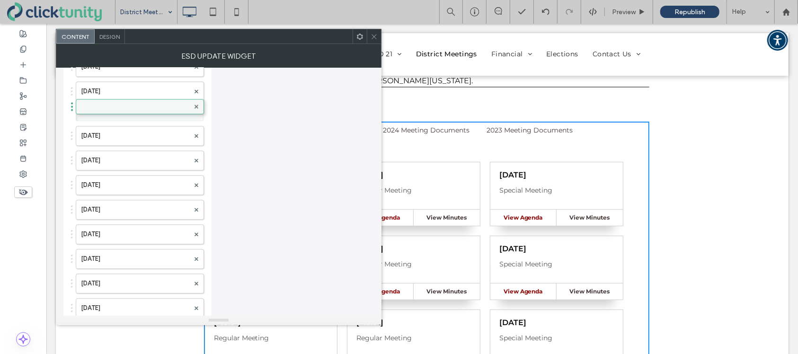
drag, startPoint x: 100, startPoint y: 305, endPoint x: 117, endPoint y: 102, distance: 204.3
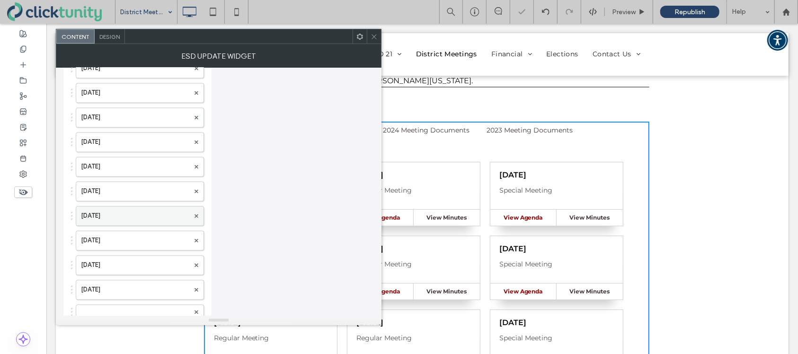
scroll to position [1123, 0]
click at [105, 306] on label at bounding box center [135, 310] width 108 height 9
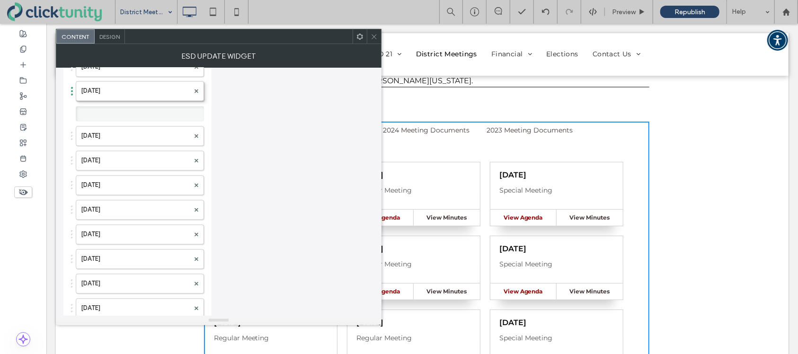
drag, startPoint x: 105, startPoint y: 305, endPoint x: 115, endPoint y: 81, distance: 224.1
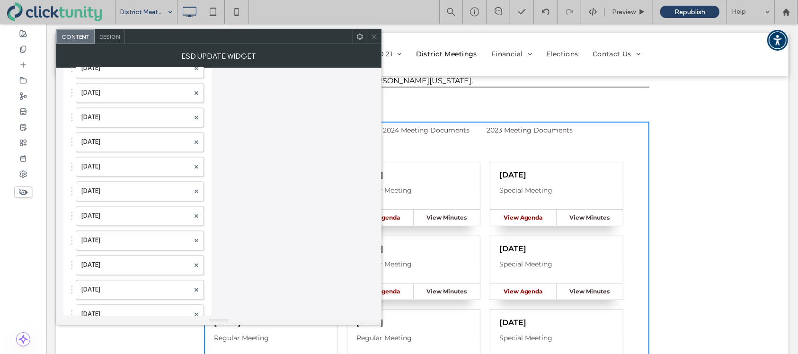
click at [375, 39] on icon at bounding box center [374, 36] width 7 height 7
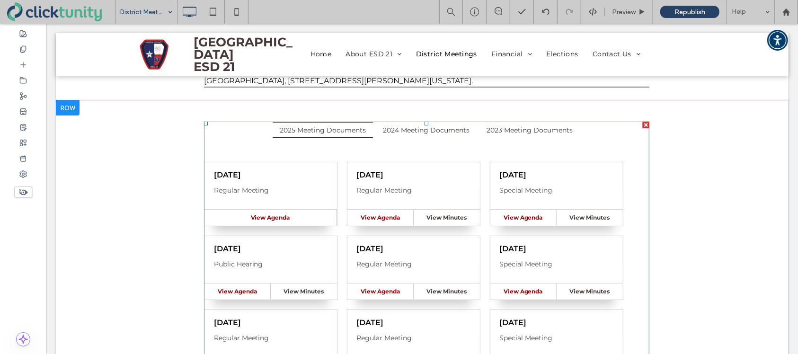
click at [335, 152] on span at bounding box center [426, 358] width 445 height 474
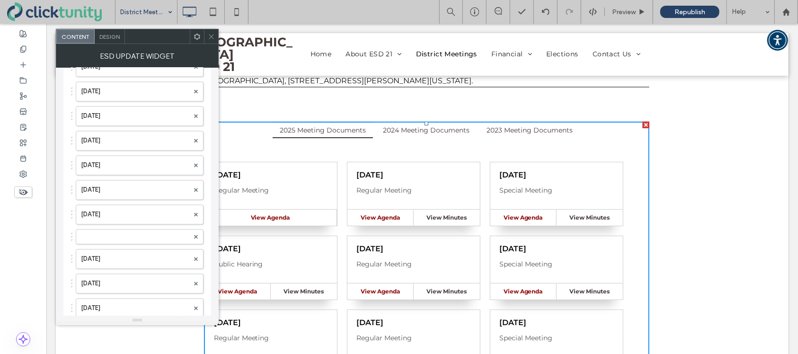
scroll to position [1197, 0]
click at [138, 233] on label at bounding box center [135, 237] width 108 height 9
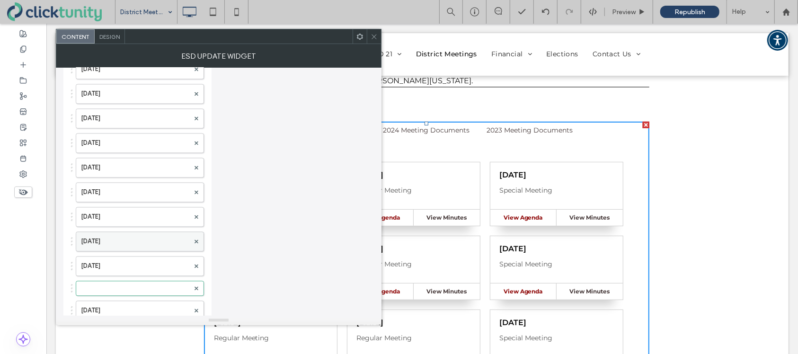
scroll to position [1137, 0]
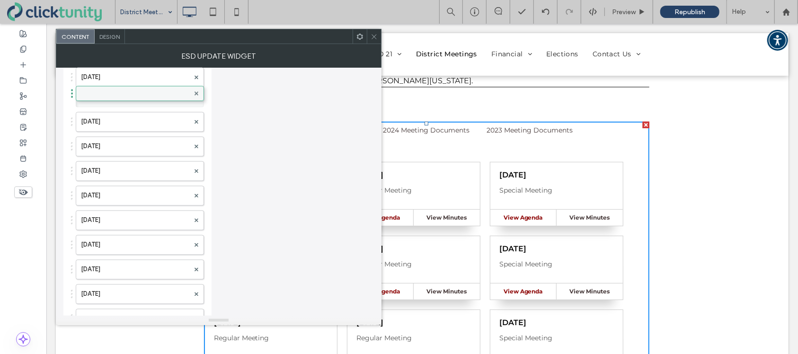
drag, startPoint x: 128, startPoint y: 290, endPoint x: 141, endPoint y: 87, distance: 203.4
click at [132, 97] on label at bounding box center [135, 100] width 108 height 9
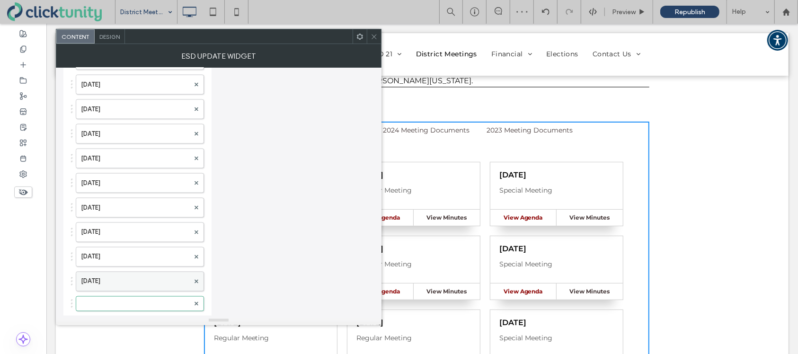
scroll to position [934, 0]
click at [106, 299] on label at bounding box center [135, 303] width 108 height 9
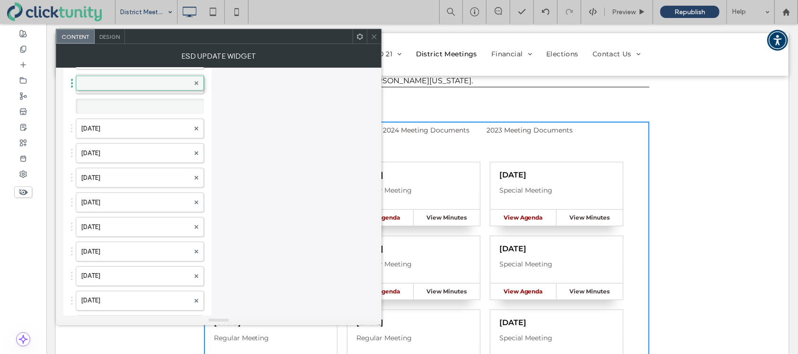
drag, startPoint x: 108, startPoint y: 298, endPoint x: 132, endPoint y: 77, distance: 222.3
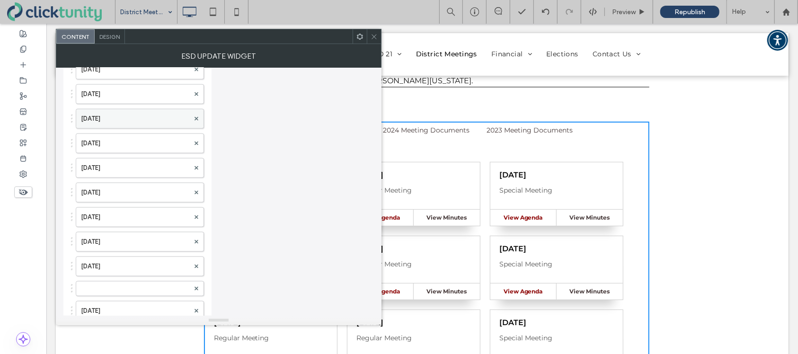
scroll to position [724, 0]
click at [103, 287] on label at bounding box center [135, 291] width 108 height 9
drag, startPoint x: 111, startPoint y: 286, endPoint x: 117, endPoint y: 104, distance: 181.9
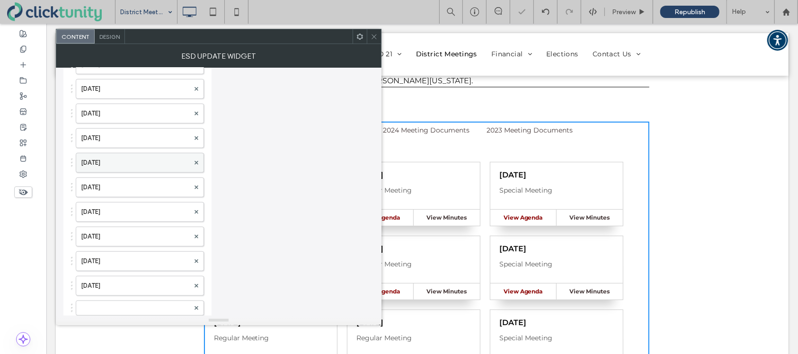
scroll to position [532, 0]
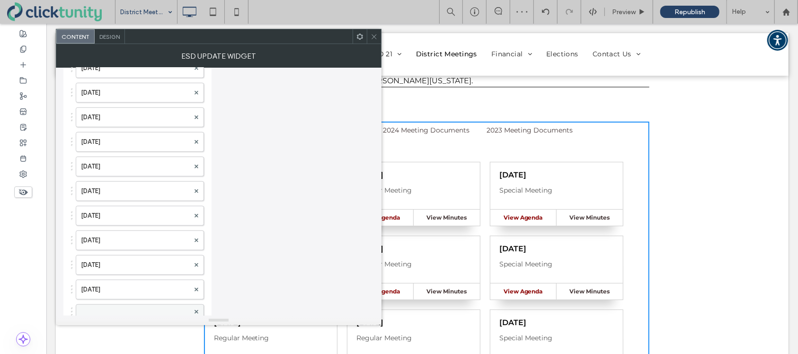
click at [91, 304] on div at bounding box center [140, 311] width 128 height 15
click at [93, 307] on label at bounding box center [135, 311] width 108 height 9
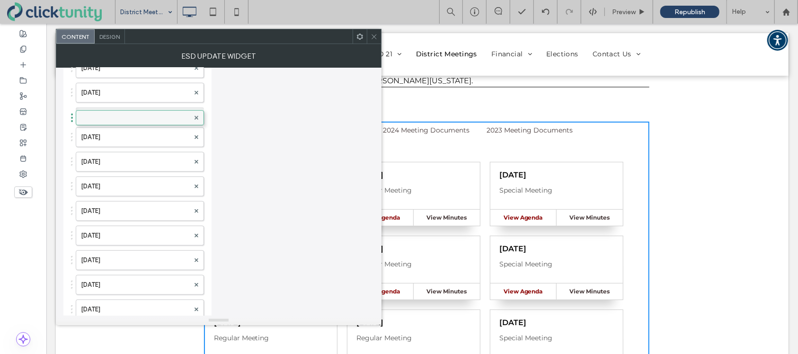
drag, startPoint x: 94, startPoint y: 307, endPoint x: 100, endPoint y: 111, distance: 196.5
click at [100, 111] on label at bounding box center [135, 114] width 108 height 9
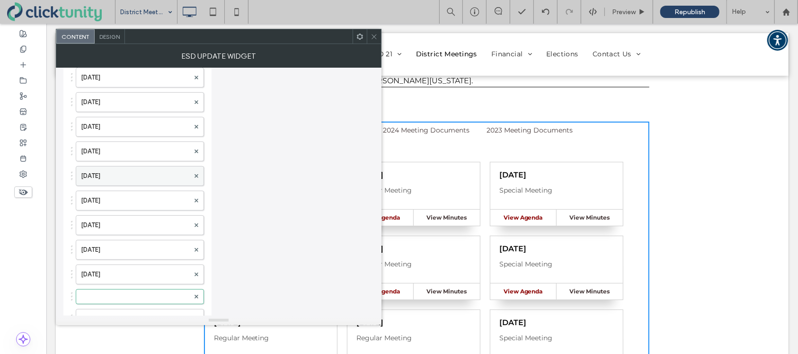
scroll to position [338, 0]
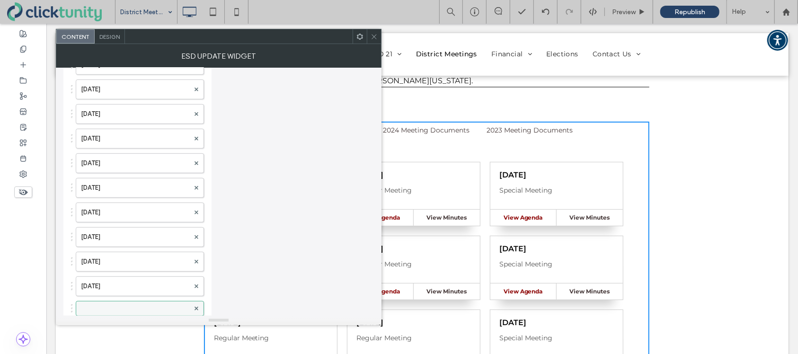
click at [88, 304] on label at bounding box center [135, 308] width 108 height 9
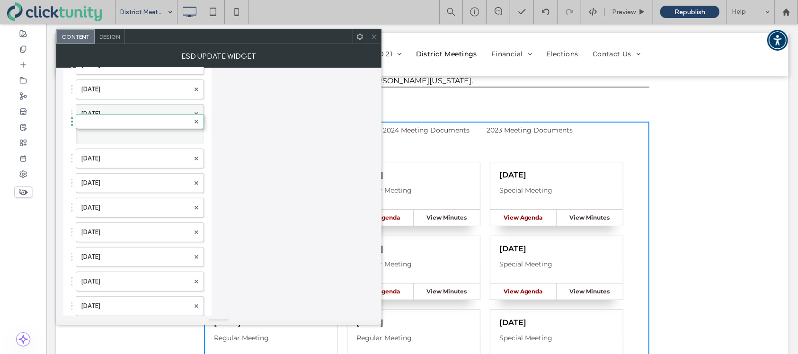
drag, startPoint x: 92, startPoint y: 306, endPoint x: 114, endPoint y: 115, distance: 192.4
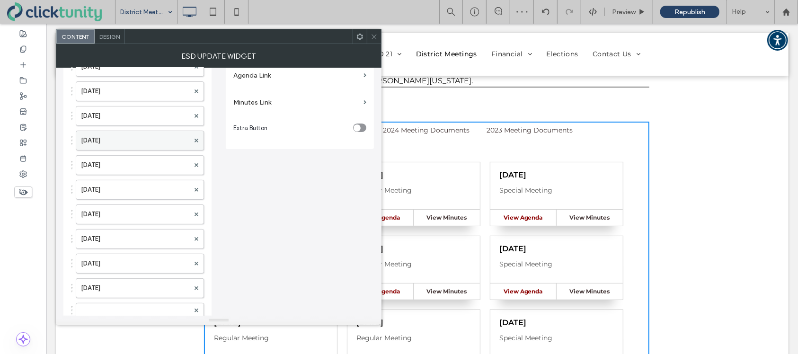
scroll to position [163, 0]
click at [97, 306] on label at bounding box center [135, 310] width 108 height 9
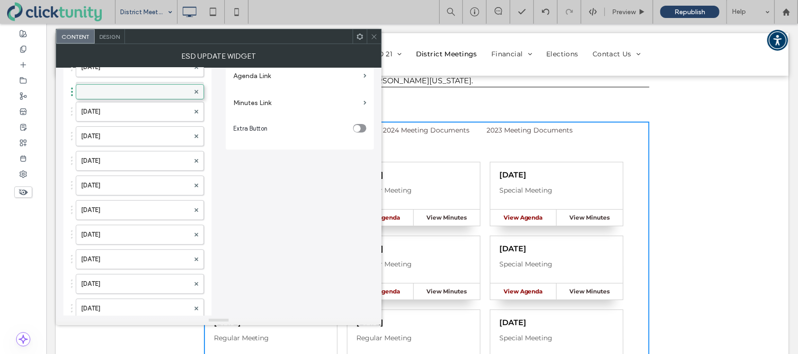
drag, startPoint x: 97, startPoint y: 308, endPoint x: 103, endPoint y: 86, distance: 222.1
click at [103, 87] on label at bounding box center [135, 89] width 108 height 9
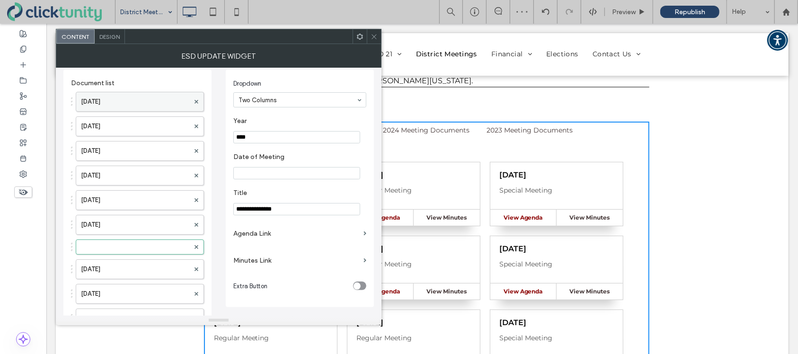
scroll to position [0, 0]
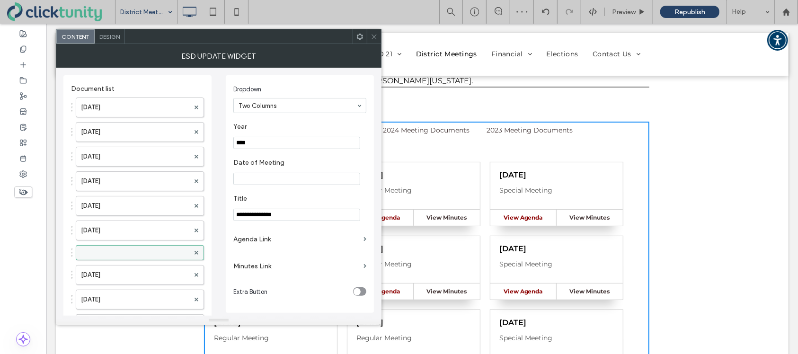
click at [99, 251] on label at bounding box center [135, 252] width 108 height 9
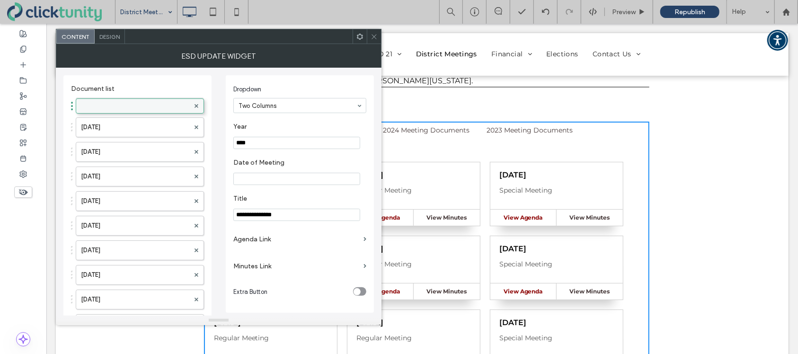
drag, startPoint x: 100, startPoint y: 252, endPoint x: 104, endPoint y: 101, distance: 151.0
click at [103, 103] on label at bounding box center [135, 104] width 108 height 9
drag, startPoint x: 143, startPoint y: 105, endPoint x: 182, endPoint y: 138, distance: 51.3
click at [143, 105] on label at bounding box center [135, 104] width 108 height 9
drag, startPoint x: 247, startPoint y: 145, endPoint x: 253, endPoint y: 144, distance: 5.7
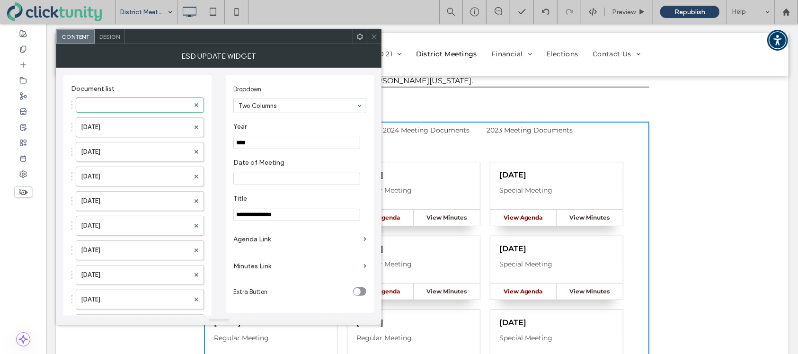
click at [253, 144] on input "****" at bounding box center [296, 143] width 127 height 12
type input "****"
click at [264, 181] on input "Date of Meeting" at bounding box center [296, 179] width 127 height 12
type input "**********"
drag, startPoint x: 258, startPoint y: 219, endPoint x: 234, endPoint y: 217, distance: 24.2
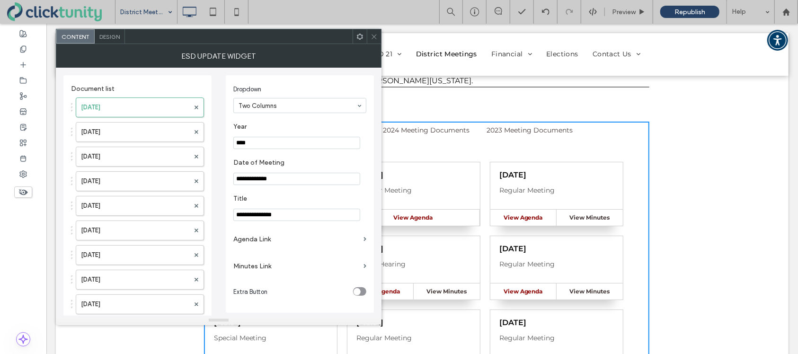
click at [234, 217] on input "**********" at bounding box center [296, 215] width 127 height 12
type input "**********"
click at [250, 247] on label "Agenda Link" at bounding box center [296, 239] width 126 height 18
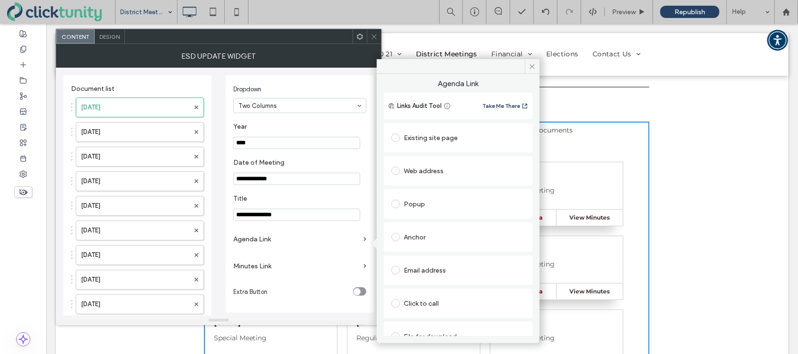
scroll to position [15, 0]
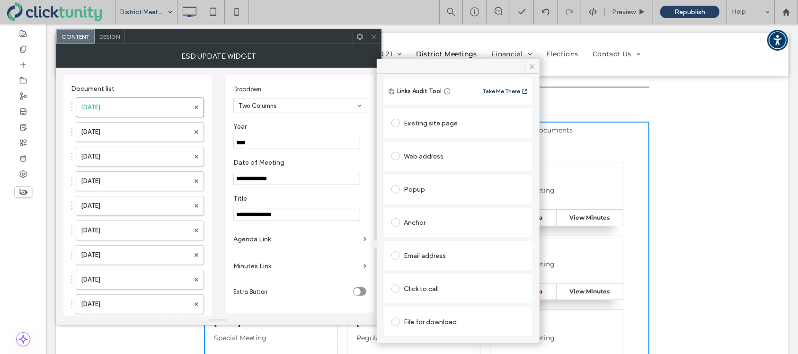
click at [397, 319] on span at bounding box center [395, 322] width 9 height 9
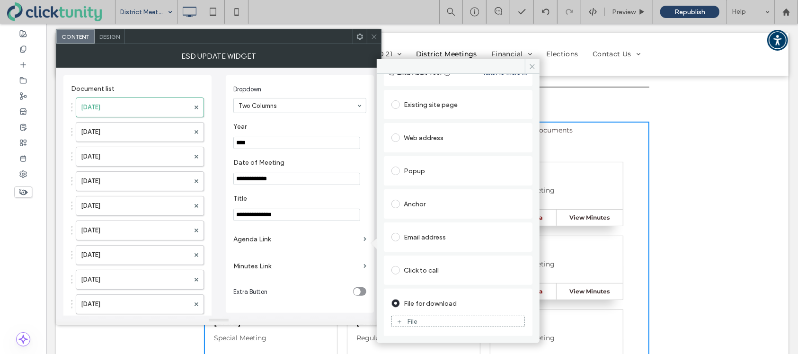
click at [421, 317] on div "File" at bounding box center [458, 321] width 133 height 9
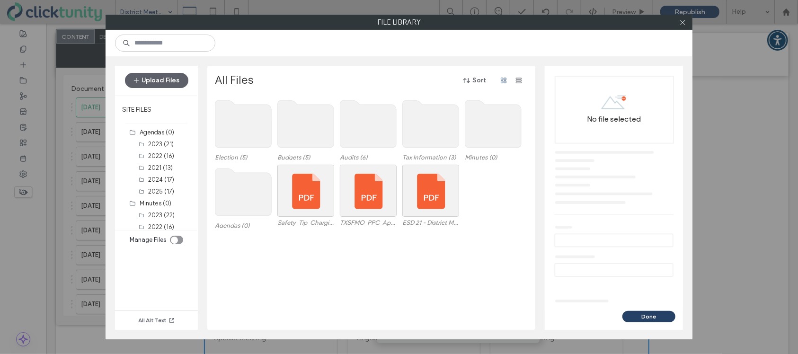
click at [248, 196] on use at bounding box center [243, 191] width 56 height 47
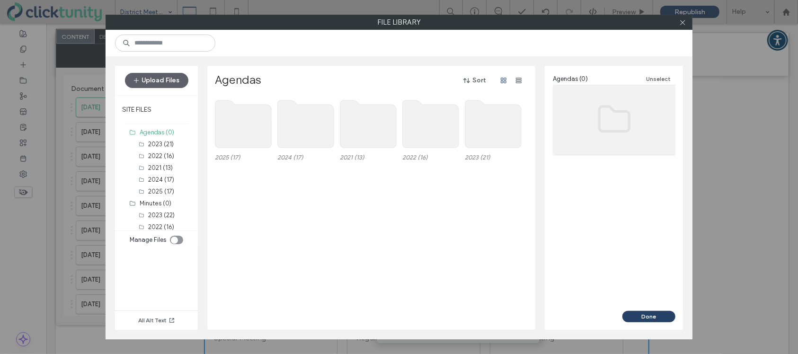
click at [248, 135] on use at bounding box center [243, 123] width 56 height 47
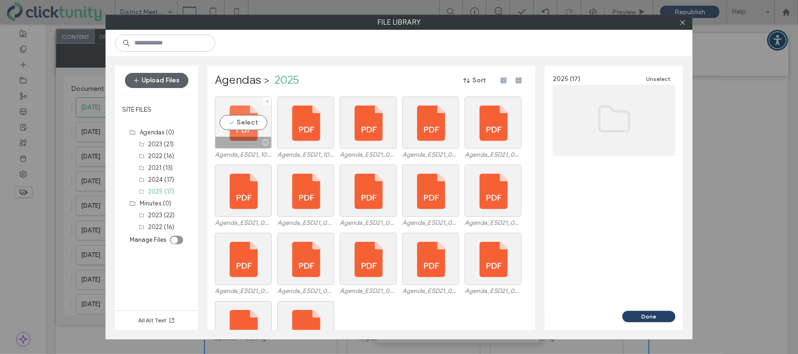
drag, startPoint x: 245, startPoint y: 123, endPoint x: 250, endPoint y: 124, distance: 5.1
click at [245, 123] on div "Select" at bounding box center [243, 123] width 57 height 52
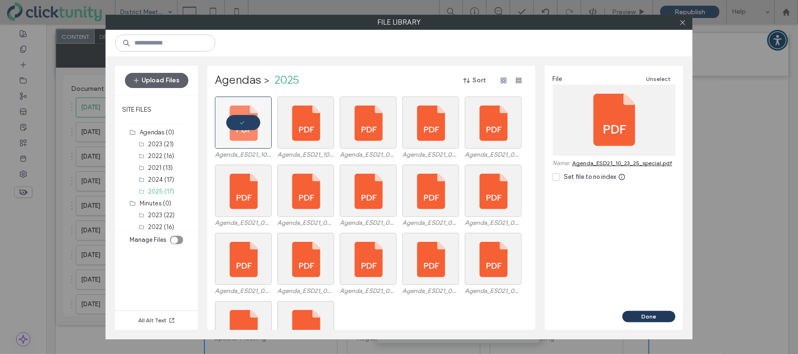
click at [633, 314] on button "Done" at bounding box center [648, 316] width 53 height 11
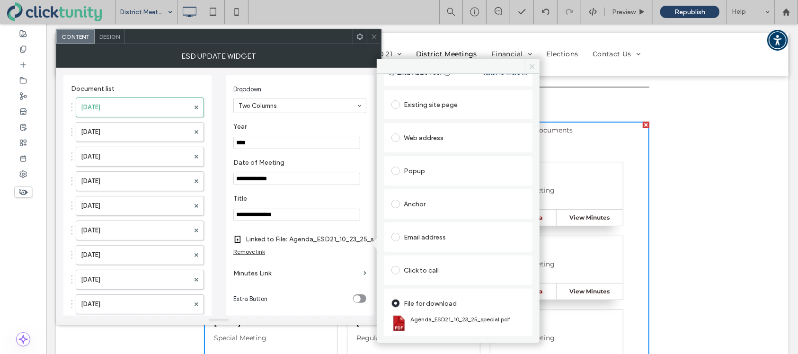
click at [532, 67] on icon at bounding box center [532, 66] width 7 height 7
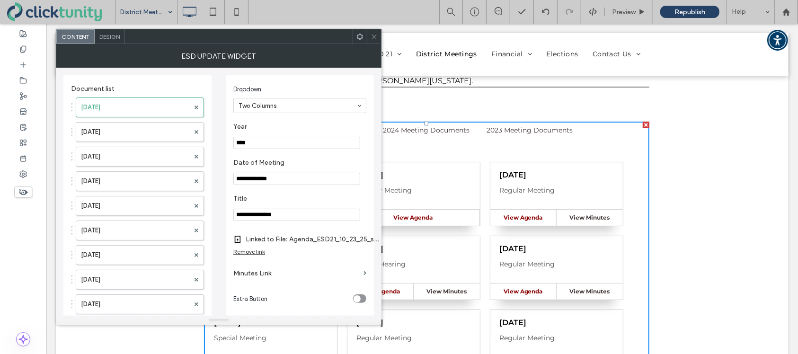
click at [374, 41] on span at bounding box center [374, 36] width 7 height 14
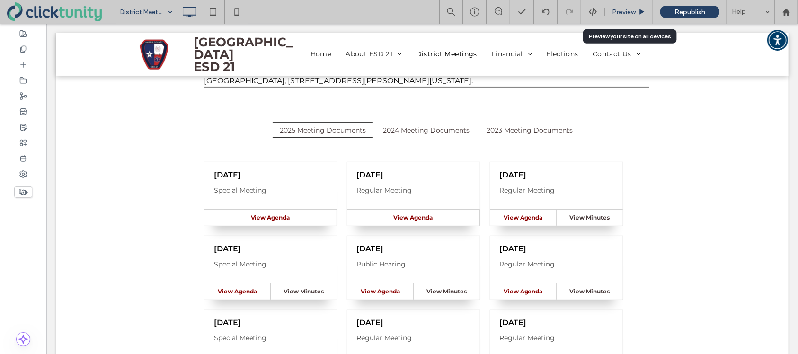
click at [623, 15] on span "Preview" at bounding box center [624, 12] width 24 height 8
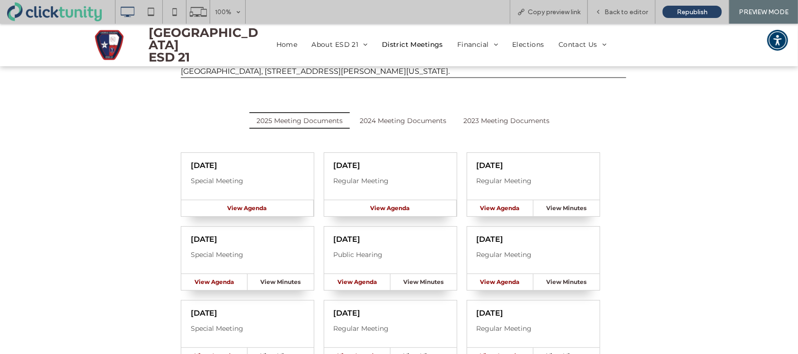
click at [261, 208] on span "View Agenda" at bounding box center [247, 207] width 39 height 7
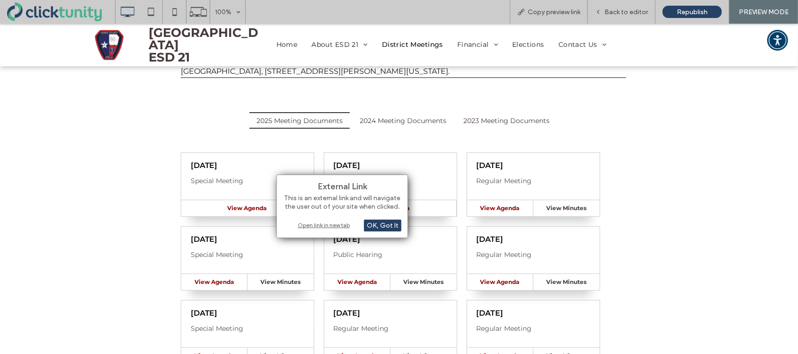
click at [303, 222] on div "Open link in new tab" at bounding box center [342, 225] width 118 height 10
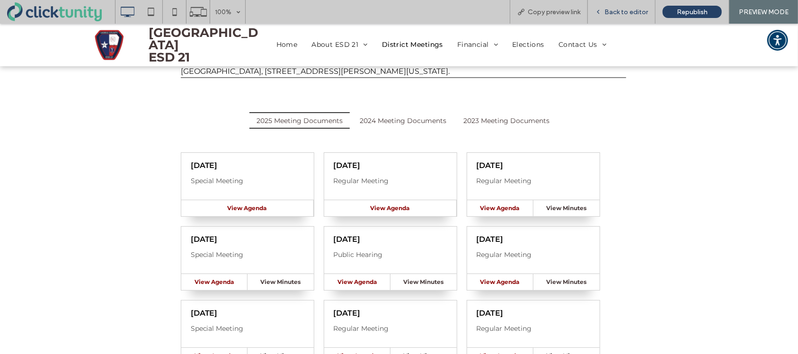
click at [607, 13] on span "Back to editor" at bounding box center [626, 12] width 44 height 8
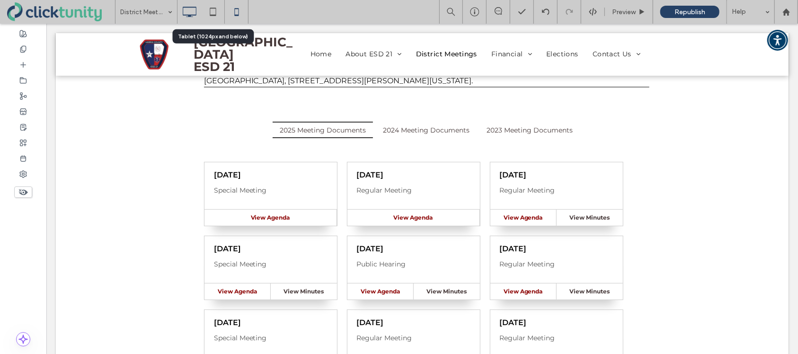
drag, startPoint x: 217, startPoint y: 8, endPoint x: 239, endPoint y: 16, distance: 22.9
click at [217, 8] on icon at bounding box center [213, 11] width 19 height 19
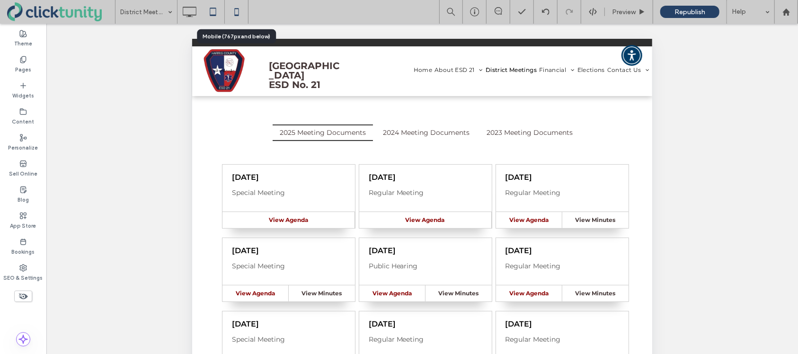
click at [239, 16] on icon at bounding box center [236, 11] width 19 height 19
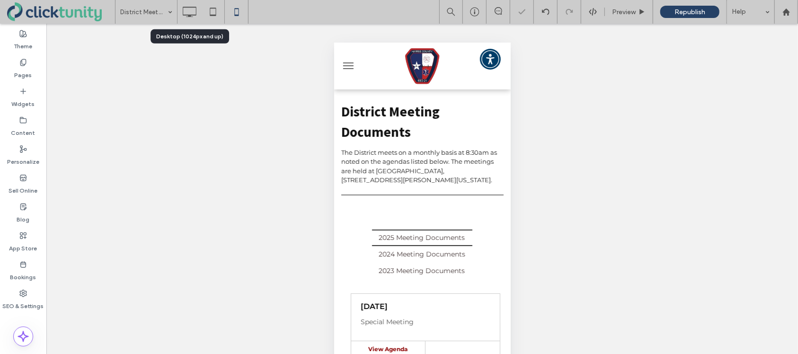
click at [184, 10] on icon at bounding box center [189, 11] width 19 height 19
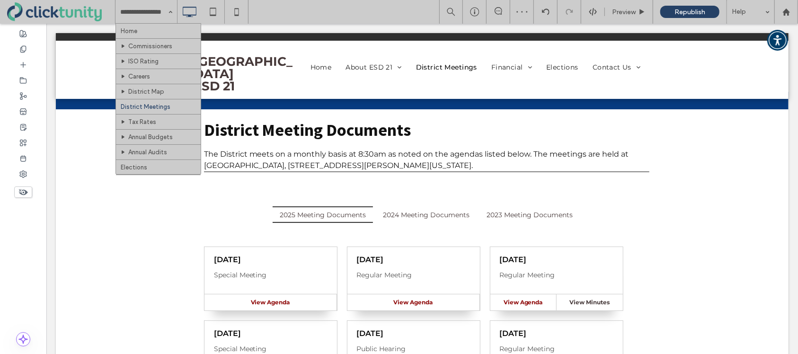
drag, startPoint x: 164, startPoint y: 30, endPoint x: 321, endPoint y: 37, distance: 157.3
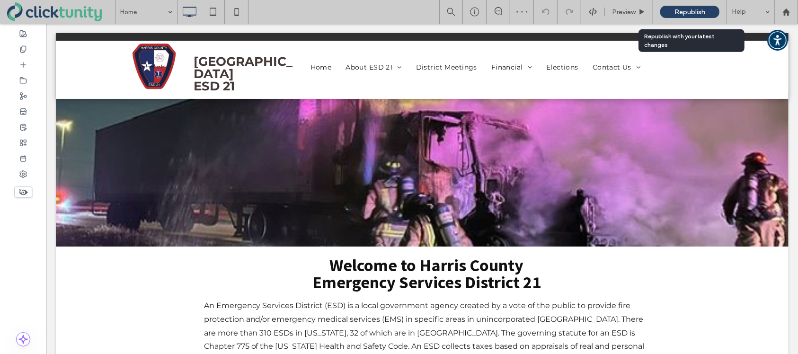
click at [695, 12] on span "Republish" at bounding box center [689, 12] width 31 height 8
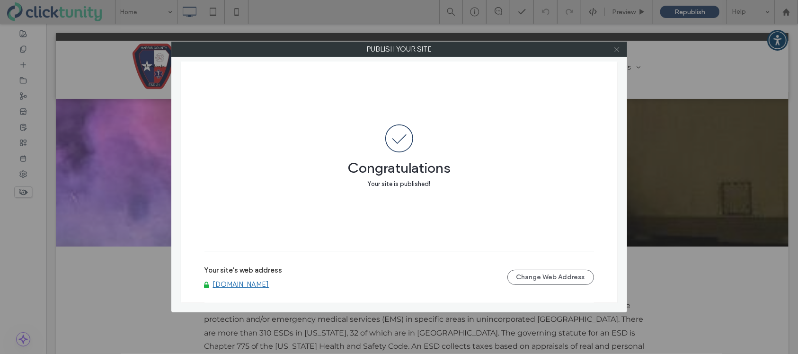
click at [616, 50] on icon at bounding box center [616, 49] width 7 height 7
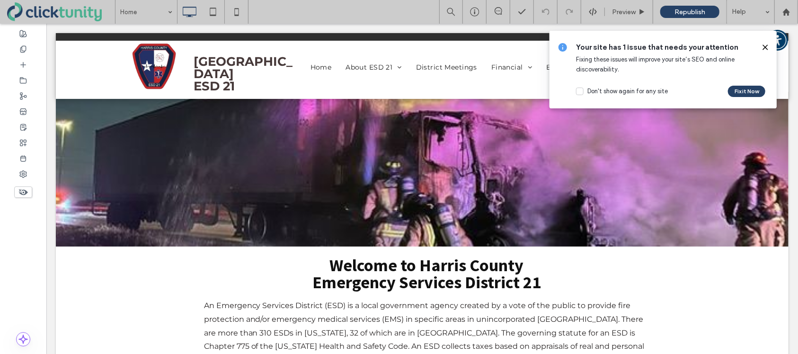
click at [764, 49] on icon at bounding box center [766, 48] width 8 height 8
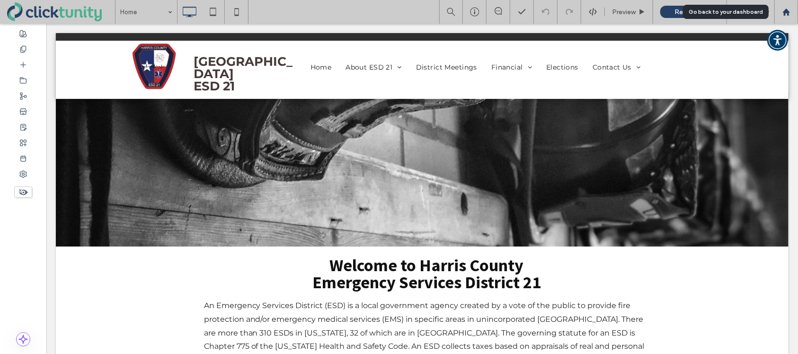
click at [788, 11] on use at bounding box center [785, 11] width 7 height 7
